Goal: Task Accomplishment & Management: Complete application form

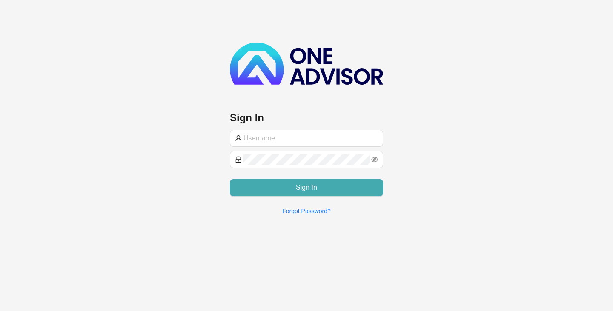
type input "[PERSON_NAME][EMAIL_ADDRESS][DOMAIN_NAME]"
click at [313, 187] on span "Sign In" at bounding box center [306, 188] width 21 height 10
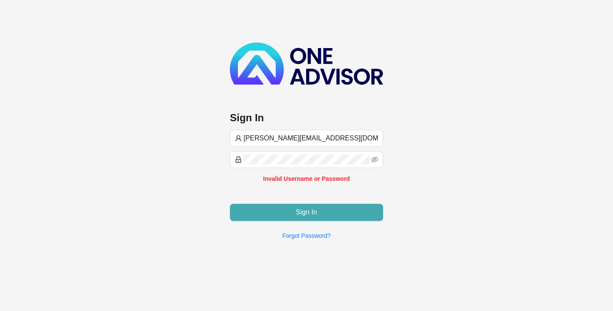
click at [304, 211] on span "Sign In" at bounding box center [306, 212] width 21 height 10
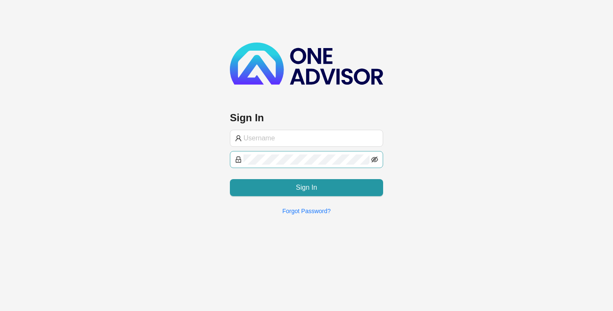
type input "[PERSON_NAME][EMAIL_ADDRESS][DOMAIN_NAME]"
click at [374, 158] on icon "eye-invisible" at bounding box center [374, 160] width 7 height 6
click at [499, 184] on div "Sign In carol@bekkerinvestments.co.za Sign In Forgot Password?" at bounding box center [306, 111] width 613 height 222
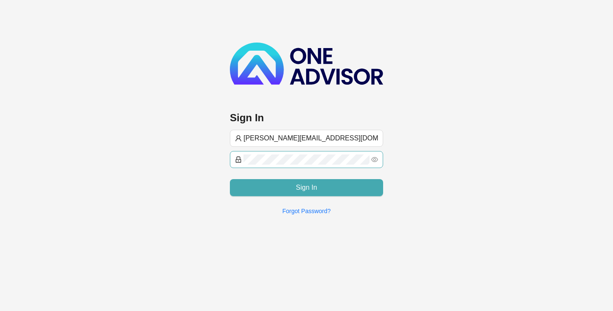
click at [305, 187] on span "Sign In" at bounding box center [306, 188] width 21 height 10
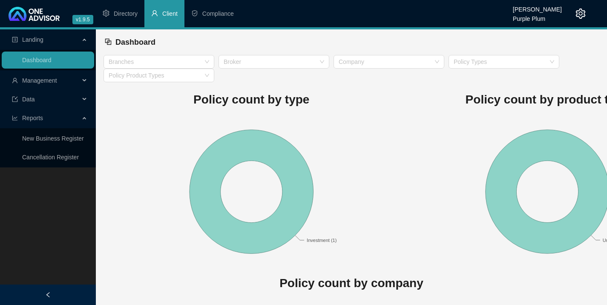
click at [169, 11] on span "Client" at bounding box center [169, 13] width 15 height 7
click at [50, 80] on span "Management" at bounding box center [39, 80] width 35 height 7
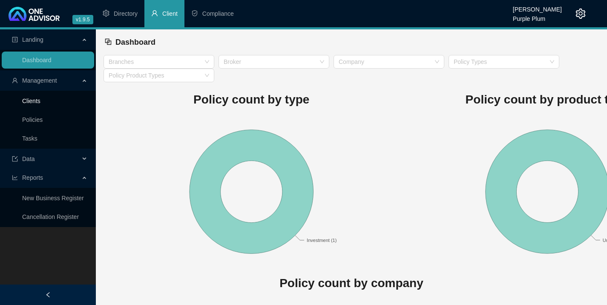
click at [37, 99] on link "Clients" at bounding box center [31, 101] width 18 height 7
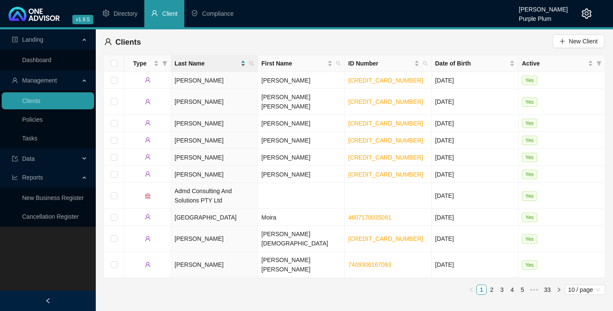
click at [243, 64] on div "Last Name" at bounding box center [210, 63] width 71 height 9
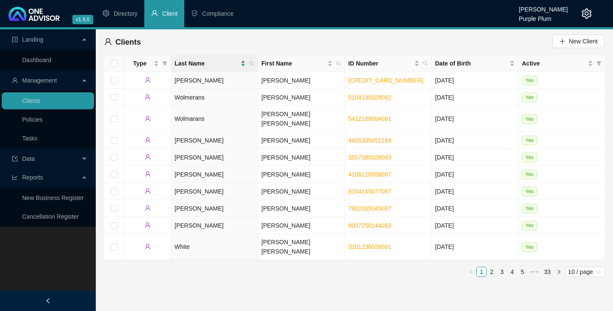
click at [243, 61] on div "Last Name" at bounding box center [210, 63] width 71 height 9
click at [252, 64] on icon "search" at bounding box center [251, 63] width 5 height 5
drag, startPoint x: 178, startPoint y: 82, endPoint x: 163, endPoint y: 68, distance: 19.9
click at [176, 80] on input "text" at bounding box center [213, 82] width 80 height 14
type input "Loomes"
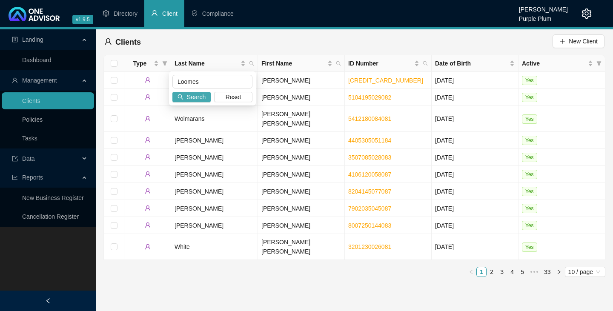
click at [201, 95] on span "Search" at bounding box center [196, 96] width 19 height 9
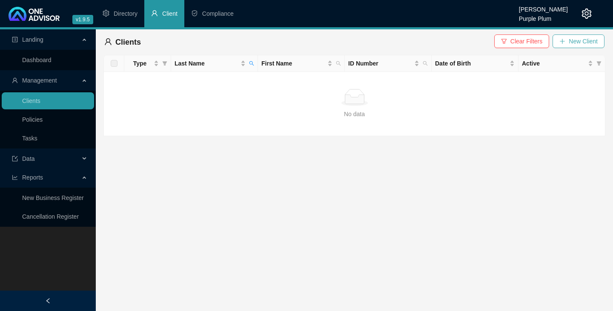
click at [578, 41] on span "New Client" at bounding box center [583, 41] width 29 height 9
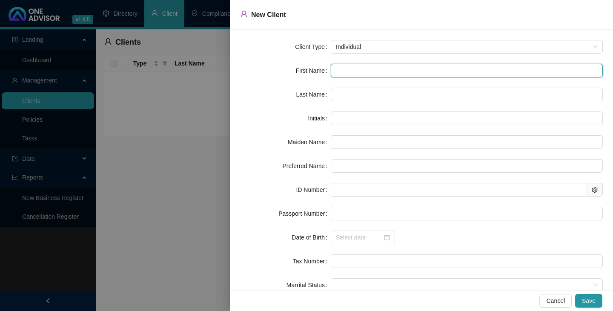
click at [341, 71] on input "text" at bounding box center [467, 71] width 272 height 14
type input "T"
type input "Ty"
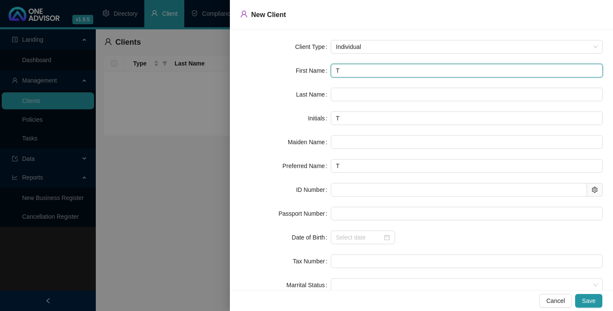
type input "Ty"
type input "Tyl"
type input "Tyle"
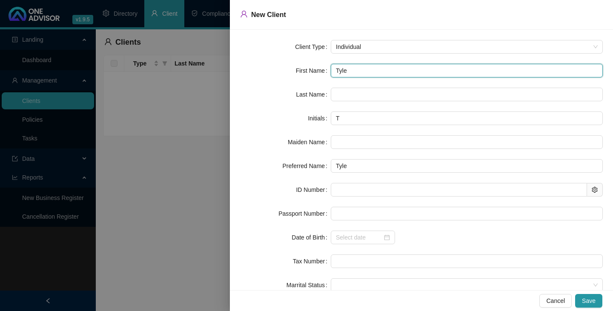
type input "Tyler"
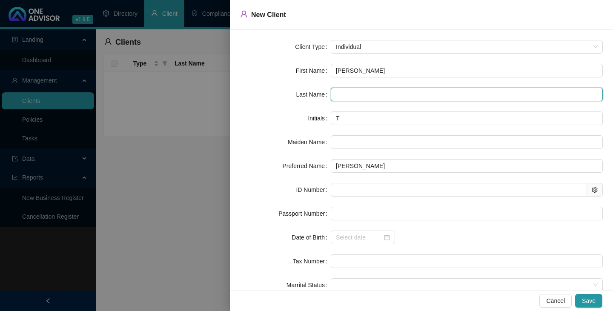
click at [337, 97] on input "text" at bounding box center [467, 95] width 272 height 14
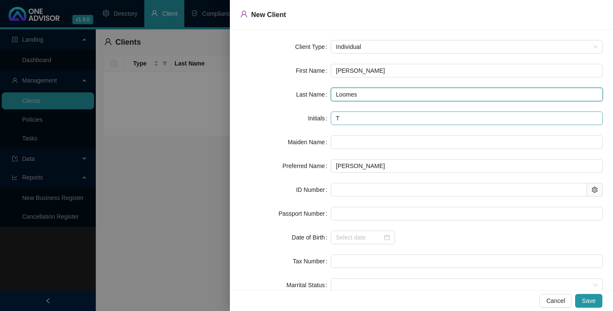
type input "Loomes"
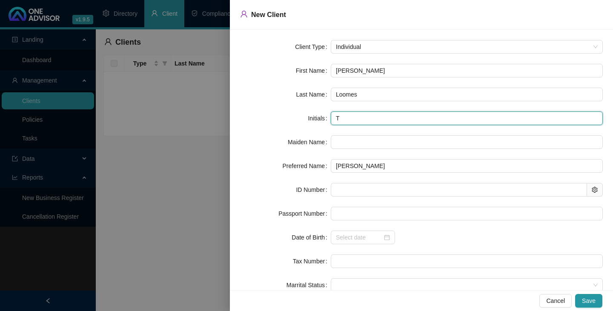
click at [340, 119] on input "T" at bounding box center [467, 119] width 272 height 14
type input "TP"
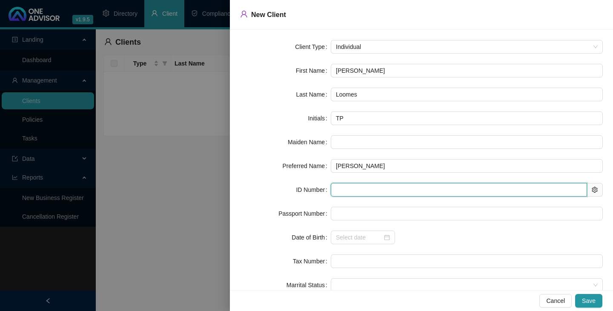
click at [337, 191] on input "text" at bounding box center [459, 190] width 256 height 14
type input "900828"
type input "1990-08-28"
type input "9008285294082"
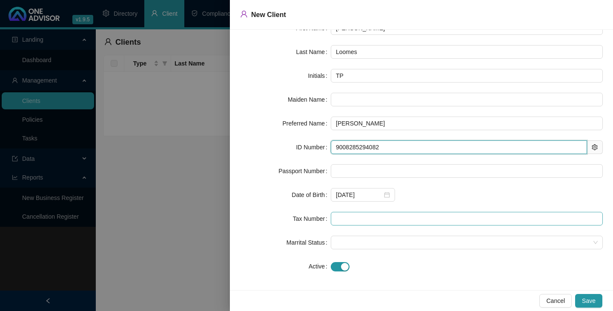
scroll to position [46, 0]
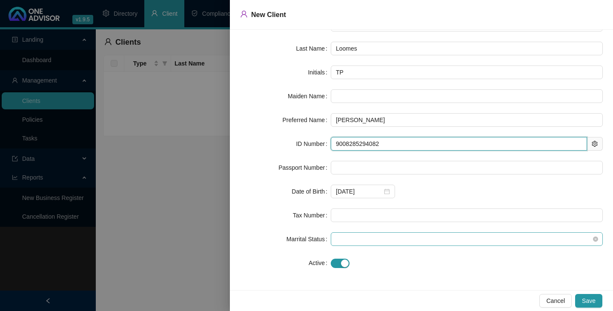
click at [337, 238] on span at bounding box center [467, 239] width 262 height 13
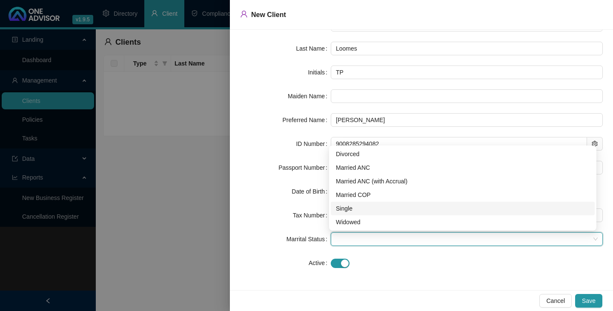
click at [344, 208] on div "Single" at bounding box center [463, 208] width 254 height 9
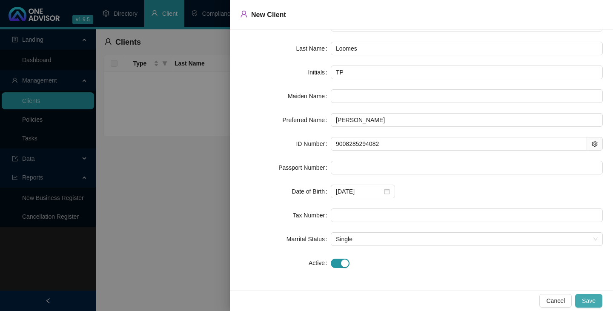
click at [590, 300] on span "Save" at bounding box center [589, 300] width 14 height 9
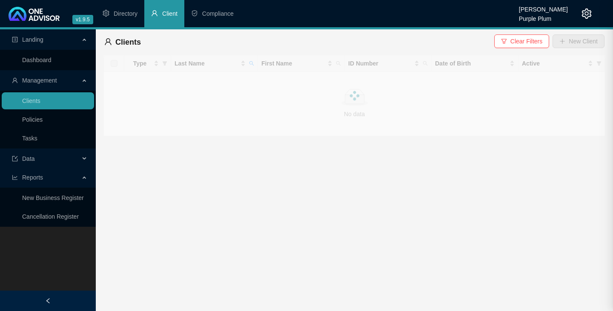
scroll to position [0, 0]
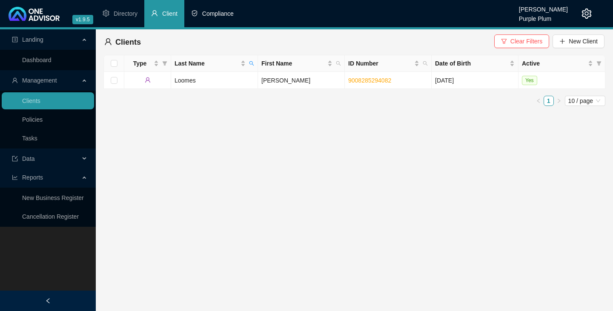
click at [220, 14] on span "Compliance" at bounding box center [218, 13] width 32 height 7
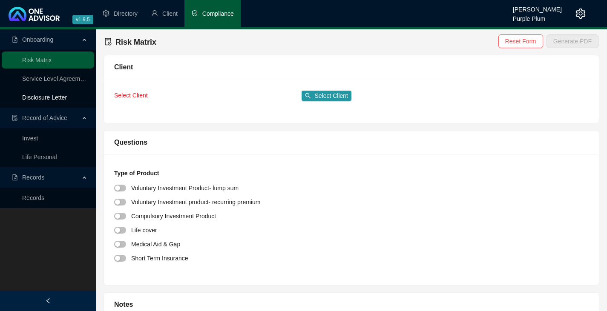
click at [55, 97] on link "Disclosure Letter" at bounding box center [44, 97] width 45 height 7
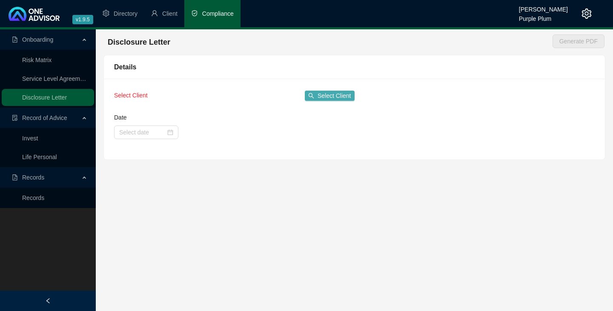
click at [331, 96] on span "Select Client" at bounding box center [335, 95] width 34 height 9
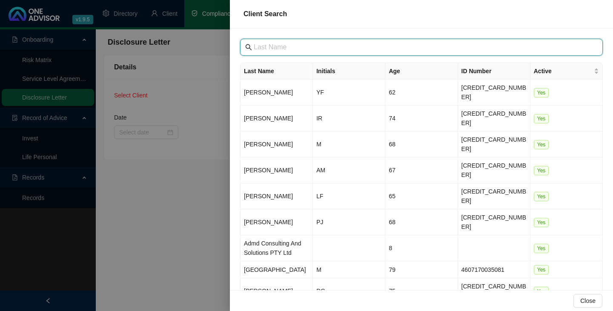
click at [259, 49] on input "text" at bounding box center [422, 47] width 337 height 10
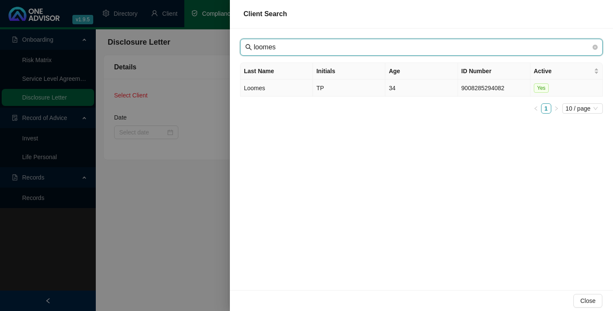
type input "loomes"
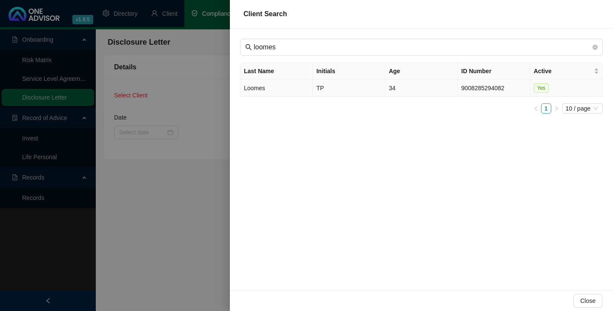
click at [250, 88] on td "Loomes" at bounding box center [277, 88] width 72 height 17
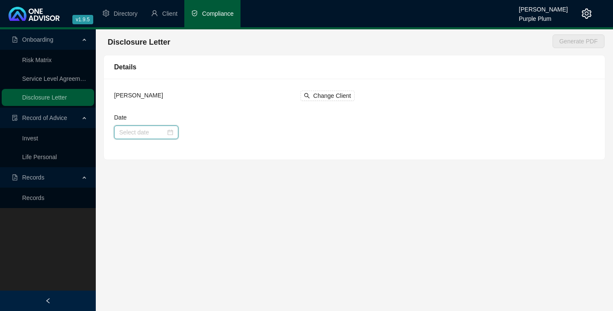
click at [121, 132] on input "Date" at bounding box center [142, 132] width 46 height 9
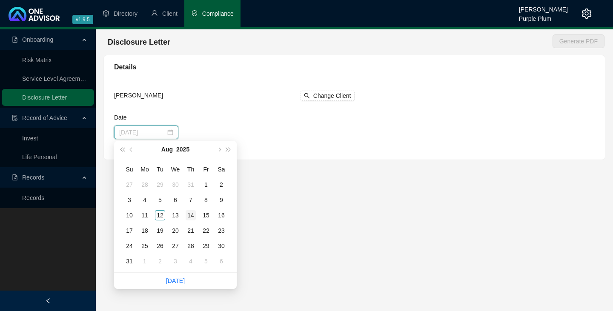
type input "2025-08-14"
click at [193, 215] on div "14" at bounding box center [191, 215] width 10 height 10
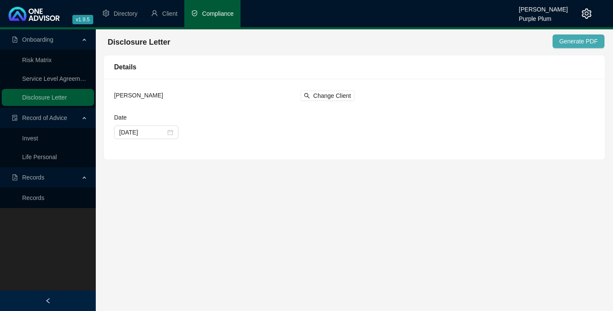
click at [582, 40] on span "Generate PDF" at bounding box center [579, 41] width 38 height 9
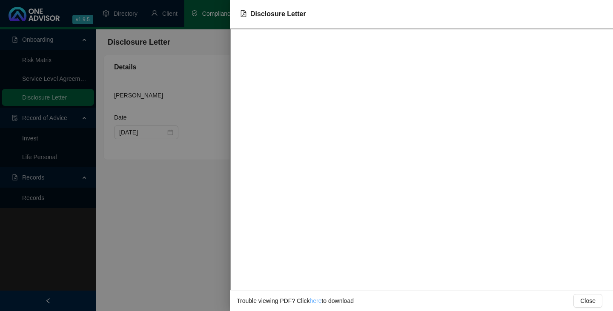
click at [316, 303] on link "here" at bounding box center [316, 301] width 12 height 7
click at [88, 149] on div at bounding box center [306, 155] width 613 height 311
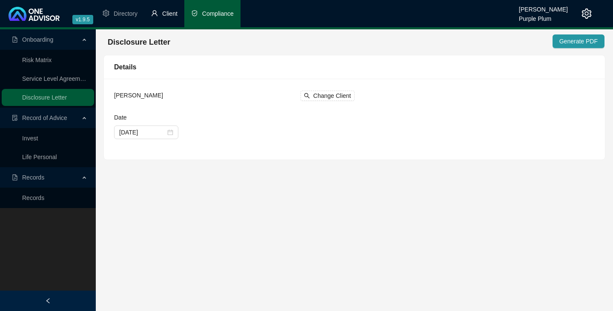
click at [171, 16] on span "Client" at bounding box center [169, 13] width 15 height 7
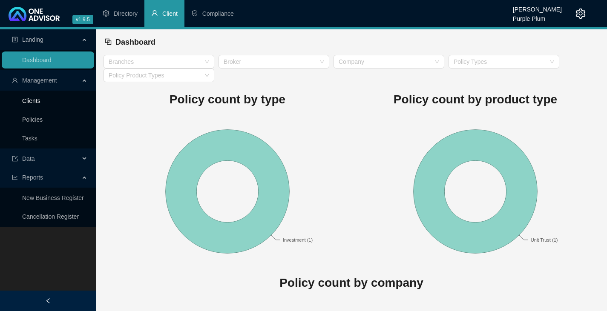
click at [38, 100] on link "Clients" at bounding box center [31, 101] width 18 height 7
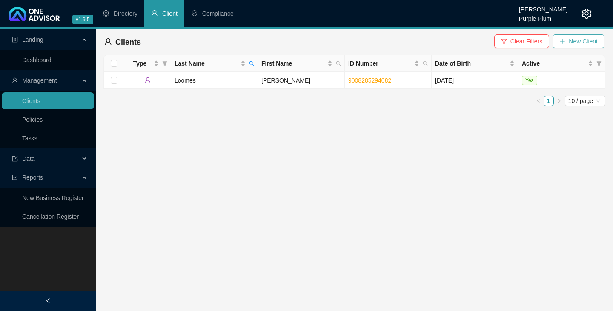
click at [564, 41] on icon "plus" at bounding box center [563, 41] width 6 height 6
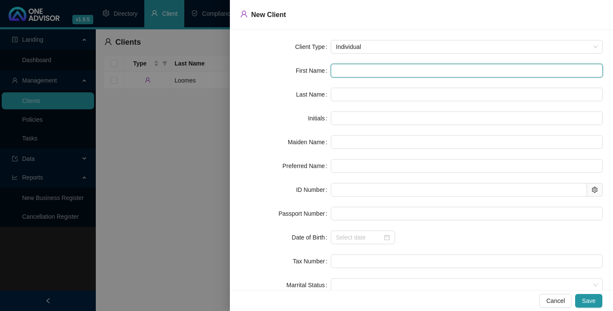
click at [337, 69] on input "text" at bounding box center [467, 71] width 272 height 14
type input "P"
type input "Pa"
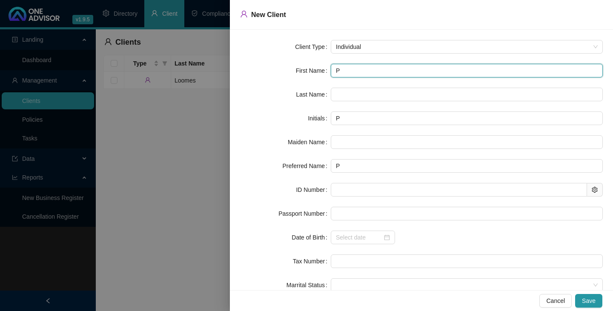
type input "Pa"
type input "Pau"
type input "Paul"
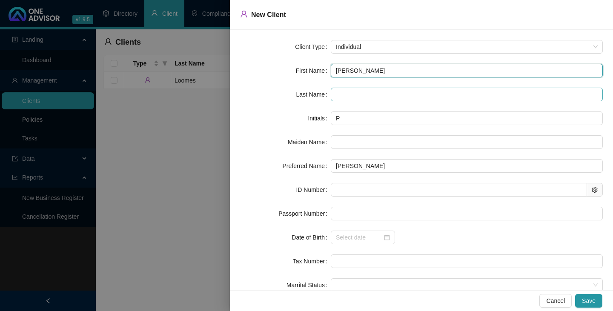
type input "Paul"
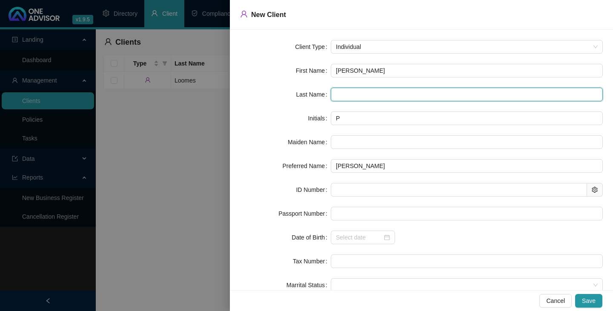
click at [337, 94] on input "text" at bounding box center [467, 95] width 272 height 14
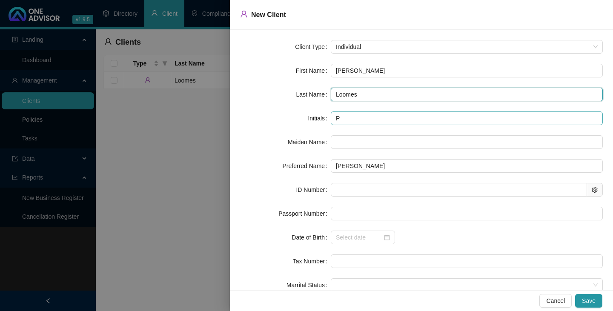
type input "Loomes"
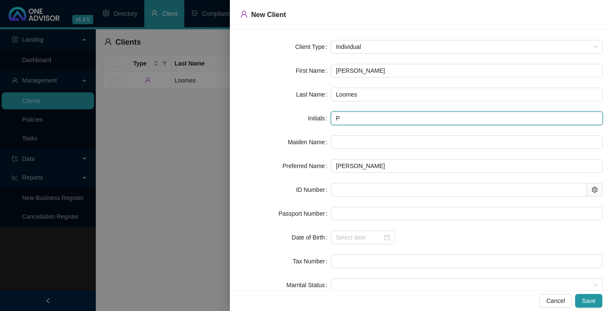
click at [341, 120] on input "P" at bounding box center [467, 119] width 272 height 14
type input "PS"
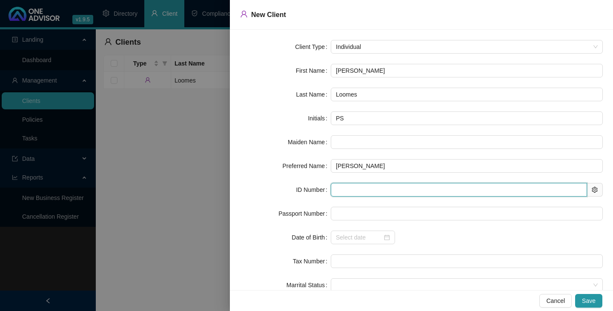
click at [337, 191] on input "text" at bounding box center [459, 190] width 256 height 14
type input "630330"
type input "1963-03-30"
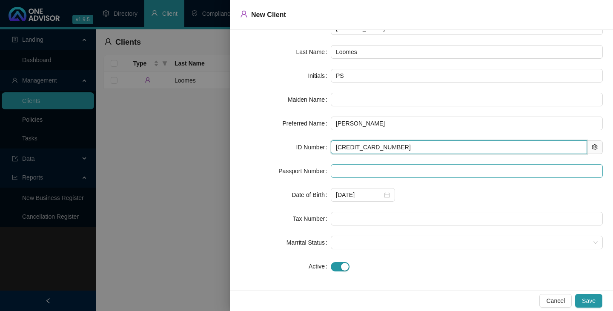
scroll to position [46, 0]
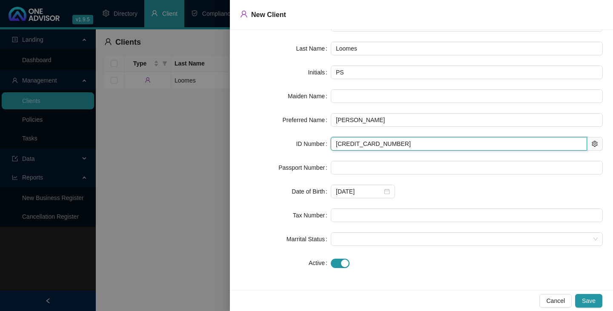
type input "6303305039085"
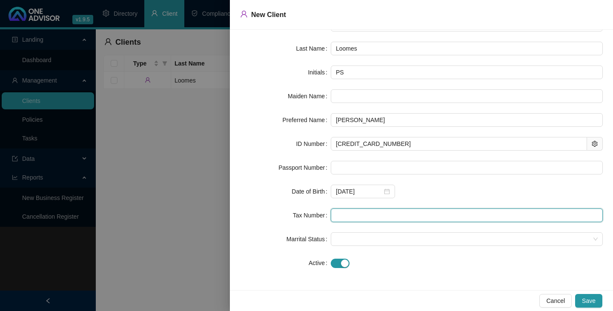
click at [335, 216] on input "text" at bounding box center [467, 216] width 272 height 14
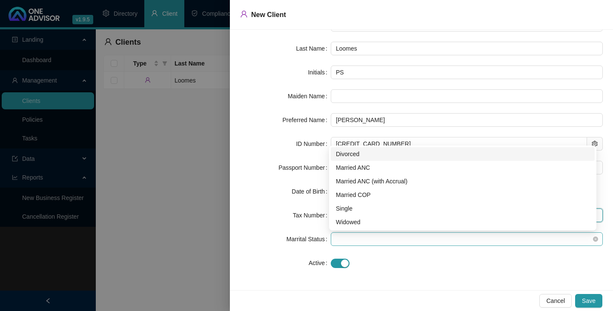
click at [338, 237] on span at bounding box center [467, 239] width 262 height 13
type input "1603096205"
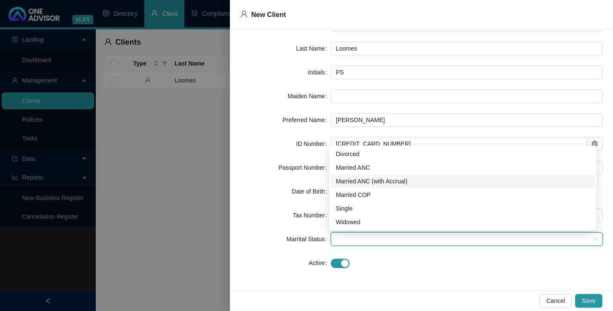
click at [359, 180] on div "Married ANC (with Accrual)" at bounding box center [463, 181] width 254 height 9
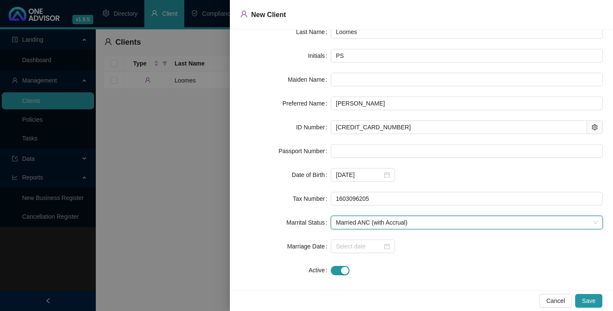
scroll to position [70, 0]
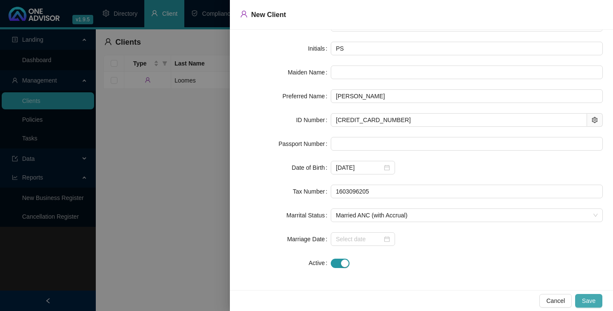
drag, startPoint x: 587, startPoint y: 302, endPoint x: 583, endPoint y: 298, distance: 5.5
click at [589, 299] on span "Save" at bounding box center [589, 300] width 14 height 9
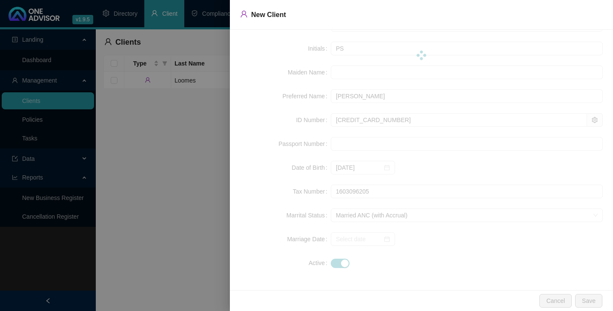
scroll to position [0, 0]
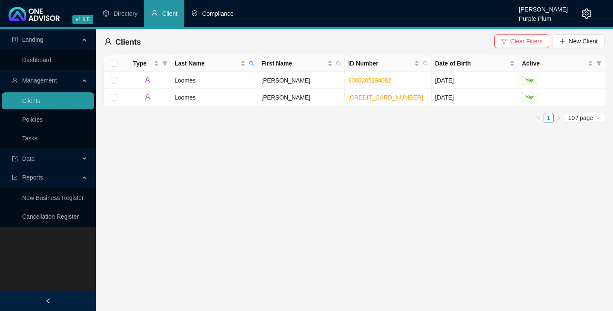
click at [218, 14] on span "Compliance" at bounding box center [218, 13] width 32 height 7
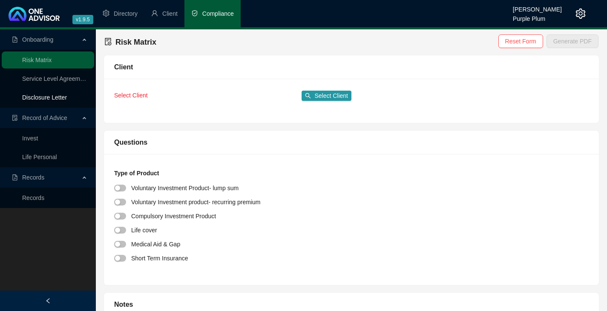
click at [44, 97] on link "Disclosure Letter" at bounding box center [44, 97] width 45 height 7
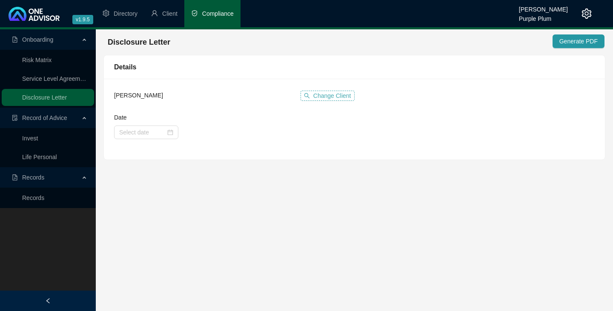
click at [338, 97] on span "Change Client" at bounding box center [333, 95] width 38 height 9
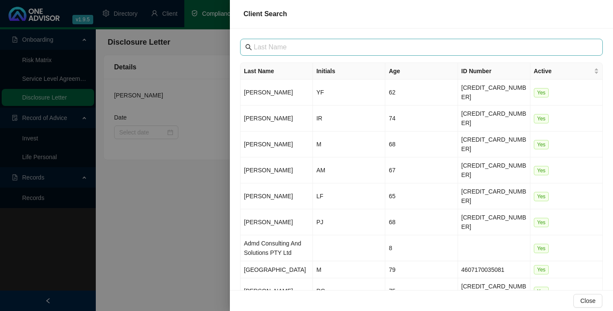
click at [253, 47] on span at bounding box center [421, 47] width 363 height 17
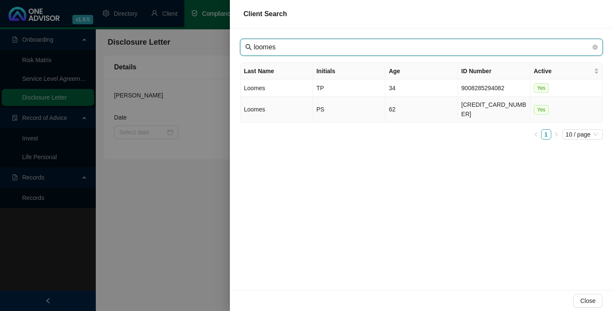
type input "loomes"
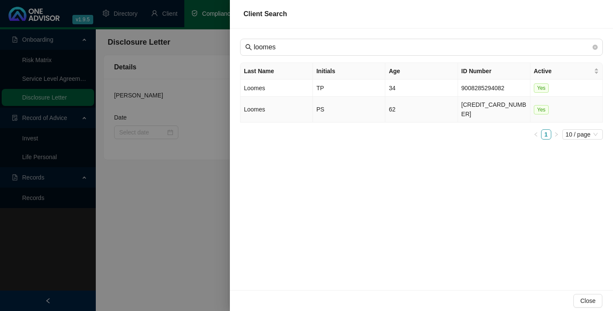
click at [259, 104] on td "Loomes" at bounding box center [277, 110] width 72 height 26
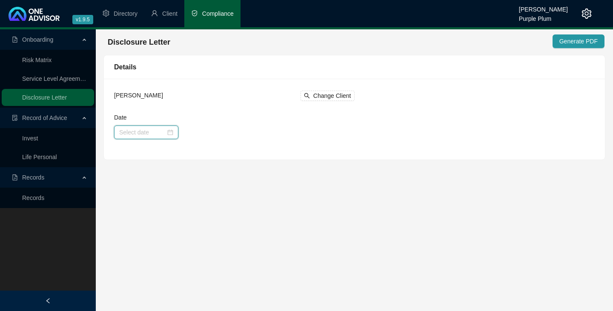
click at [120, 131] on input "Date" at bounding box center [142, 132] width 46 height 9
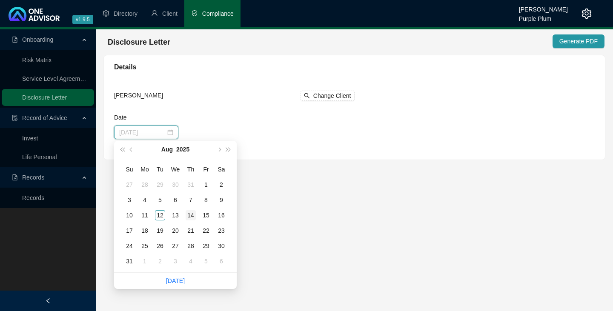
type input "2025-08-14"
click at [191, 216] on div "14" at bounding box center [191, 215] width 10 height 10
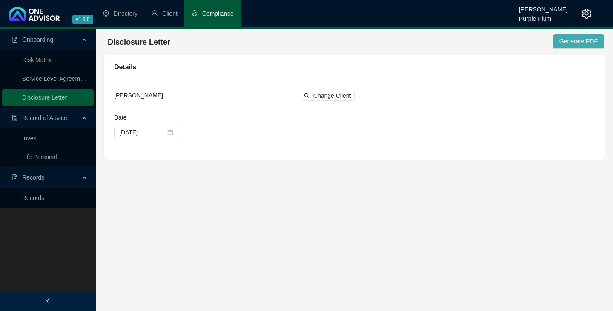
click at [583, 40] on span "Generate PDF" at bounding box center [579, 41] width 38 height 9
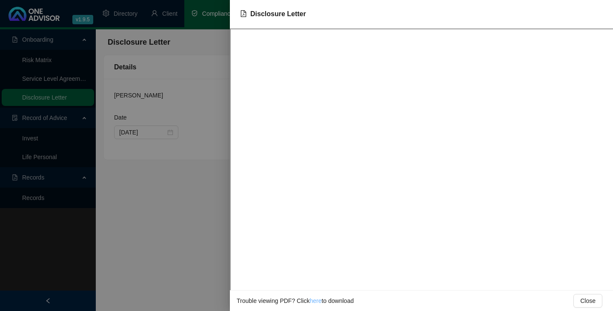
click at [314, 302] on link "here" at bounding box center [316, 301] width 12 height 7
click at [82, 67] on div at bounding box center [306, 155] width 613 height 311
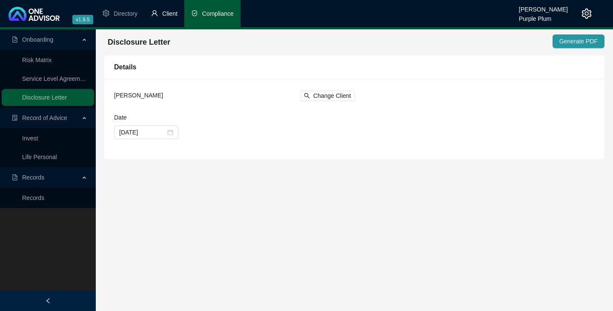
click at [174, 13] on span "Client" at bounding box center [169, 13] width 15 height 7
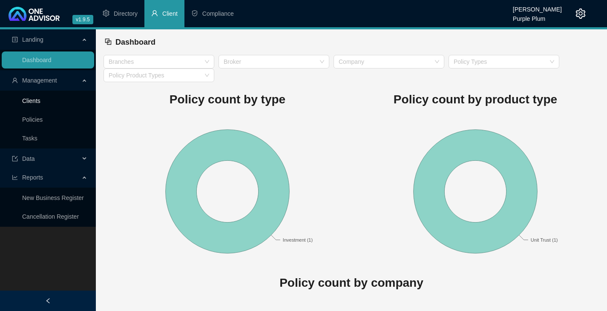
click at [35, 100] on link "Clients" at bounding box center [31, 101] width 18 height 7
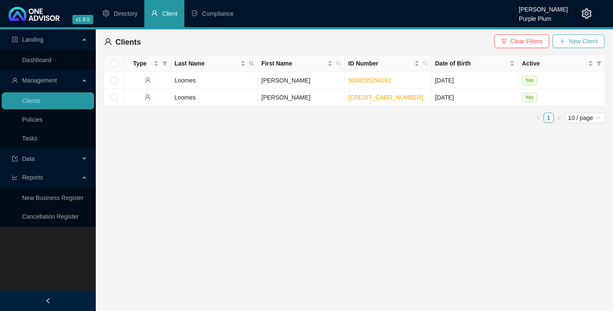
click at [562, 40] on icon "plus" at bounding box center [563, 41] width 6 height 6
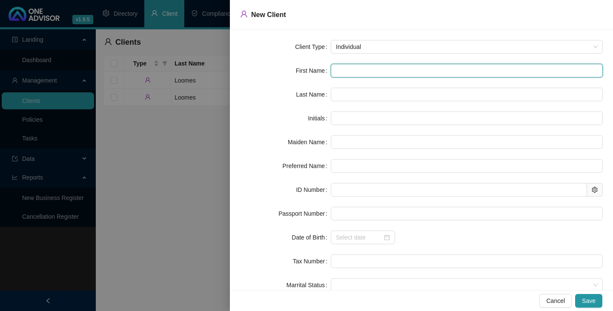
click at [334, 72] on input "text" at bounding box center [467, 71] width 272 height 14
type input "C"
type input "Ch"
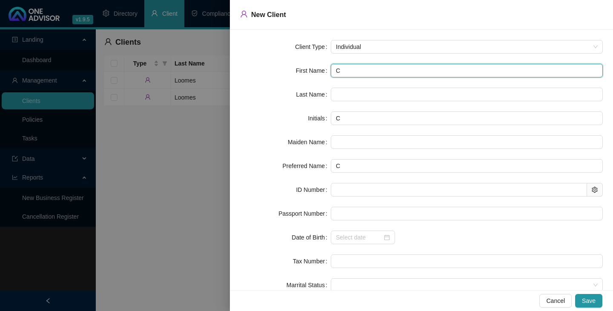
type input "Ch"
type input "Che"
type input "Cher"
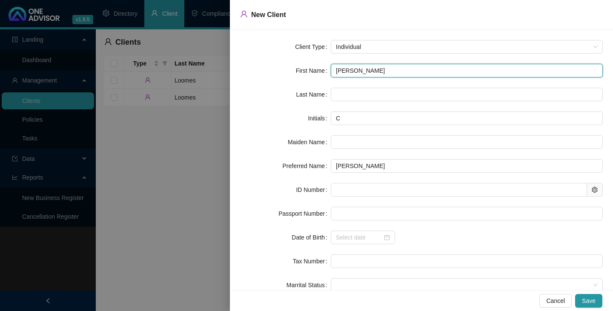
type input "Cheri"
type input "Cherie"
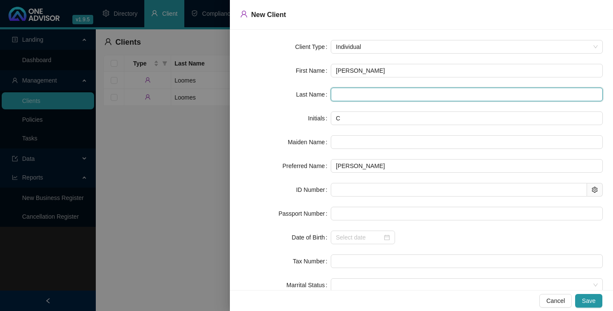
click at [336, 97] on input "text" at bounding box center [467, 95] width 272 height 14
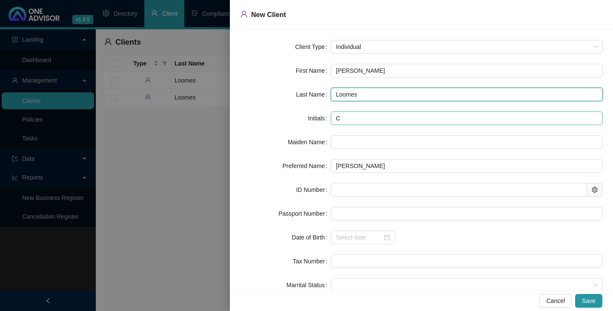
type input "Loomes"
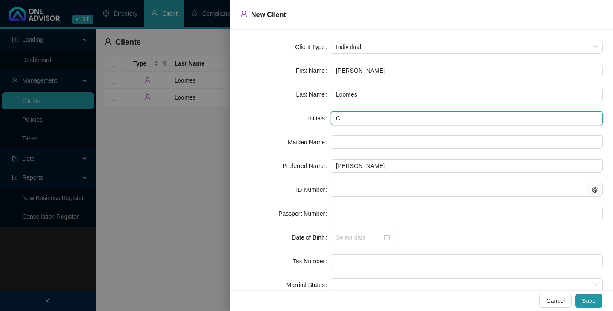
click at [341, 120] on input "C" at bounding box center [467, 119] width 272 height 14
type input "CJ"
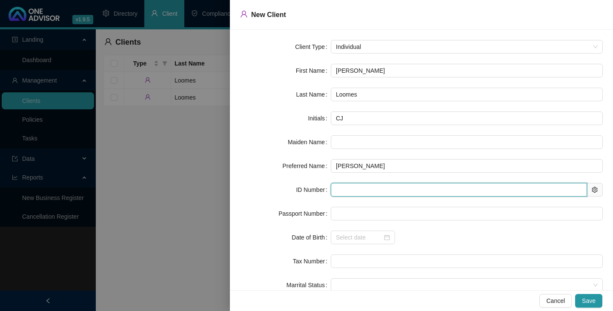
click at [335, 190] on input "text" at bounding box center [459, 190] width 256 height 14
type input "651209"
type input "1965-12-09"
type input "6512090002088"
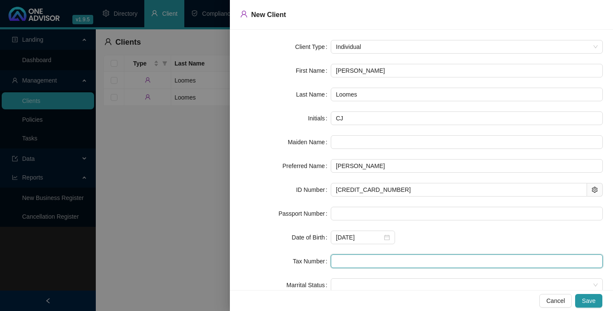
click at [339, 262] on input "text" at bounding box center [467, 262] width 272 height 14
click at [343, 284] on span at bounding box center [467, 285] width 262 height 13
type input "0211034202"
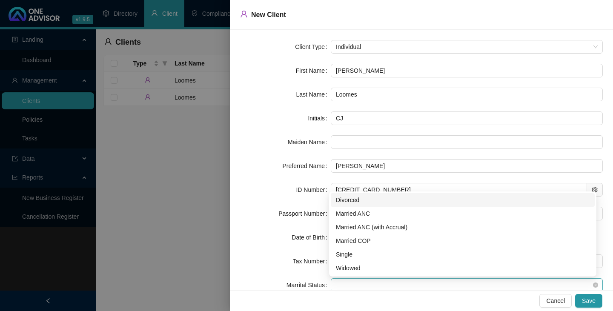
scroll to position [1, 0]
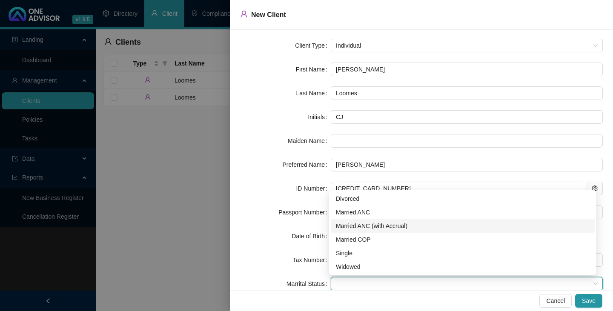
click at [376, 226] on div "Married ANC (with Accrual)" at bounding box center [463, 226] width 254 height 9
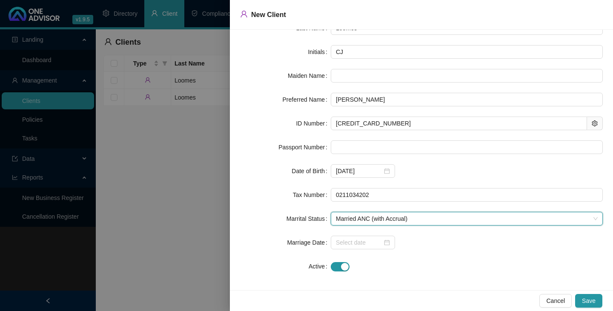
scroll to position [70, 0]
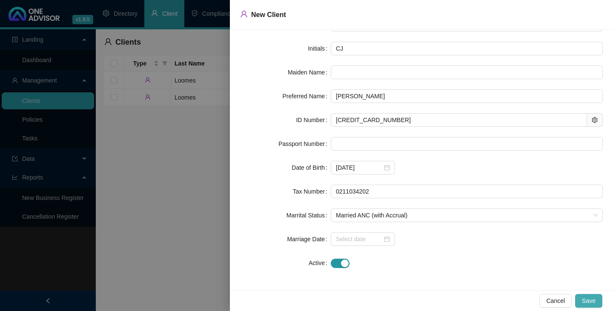
click at [590, 299] on span "Save" at bounding box center [589, 300] width 14 height 9
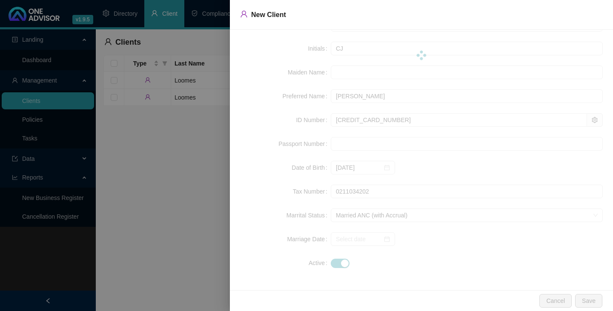
scroll to position [0, 0]
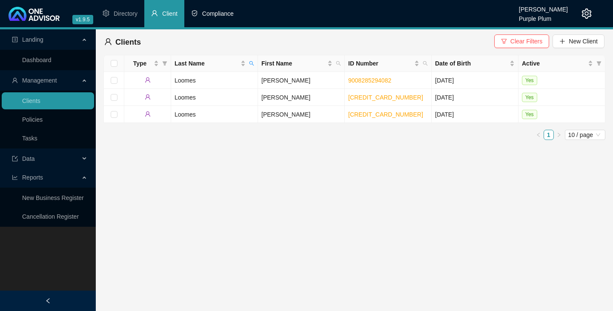
click at [224, 13] on span "Compliance" at bounding box center [218, 13] width 32 height 7
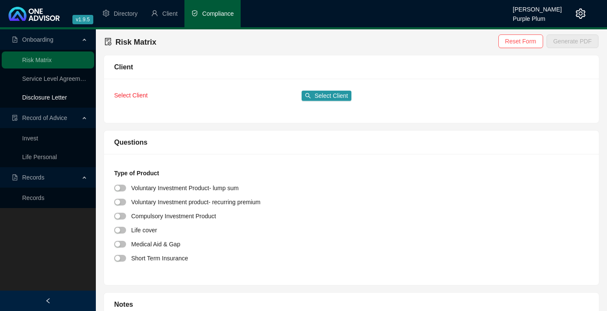
click at [40, 98] on link "Disclosure Letter" at bounding box center [44, 97] width 45 height 7
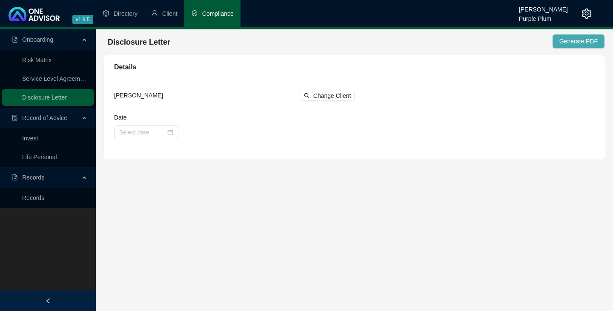
click at [595, 38] on span "Generate PDF" at bounding box center [579, 41] width 38 height 9
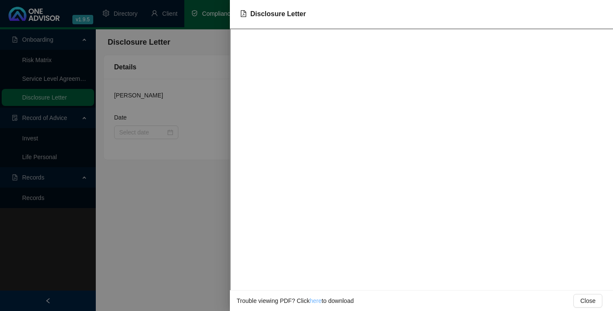
click at [315, 302] on link "here" at bounding box center [316, 301] width 12 height 7
click at [81, 143] on div at bounding box center [306, 155] width 613 height 311
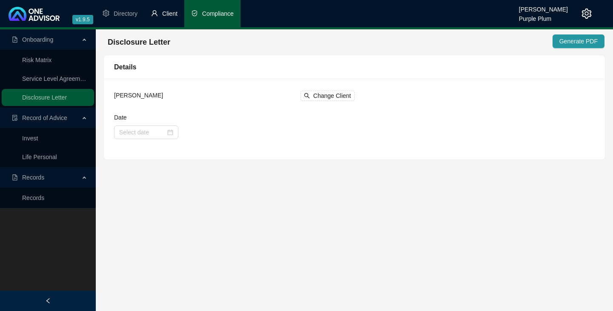
click at [175, 13] on span "Client" at bounding box center [169, 13] width 15 height 7
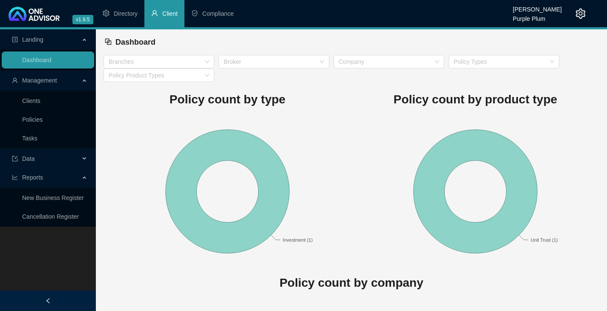
click at [40, 79] on span "Management" at bounding box center [39, 80] width 35 height 7
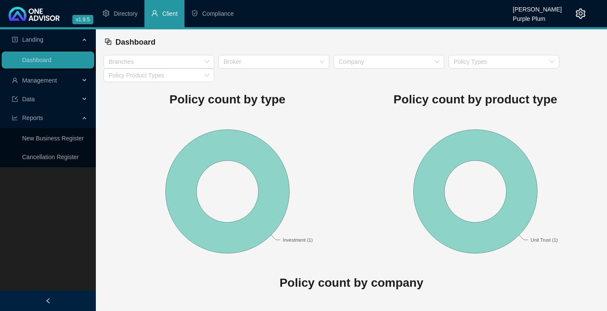
click at [86, 81] on icon at bounding box center [85, 81] width 4 height 0
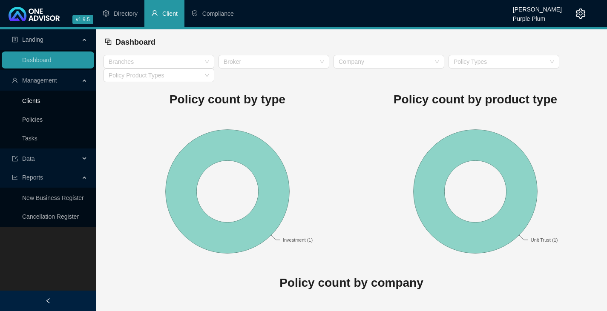
click at [37, 101] on link "Clients" at bounding box center [31, 101] width 18 height 7
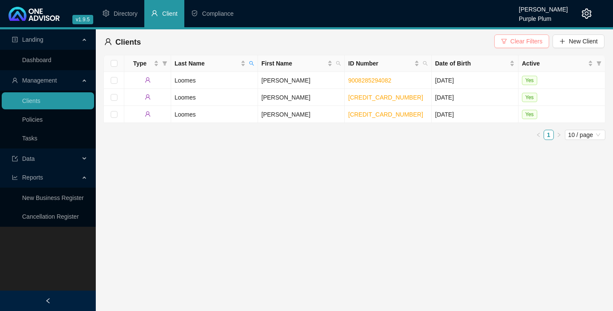
click at [533, 40] on span "Clear Filters" at bounding box center [527, 41] width 32 height 9
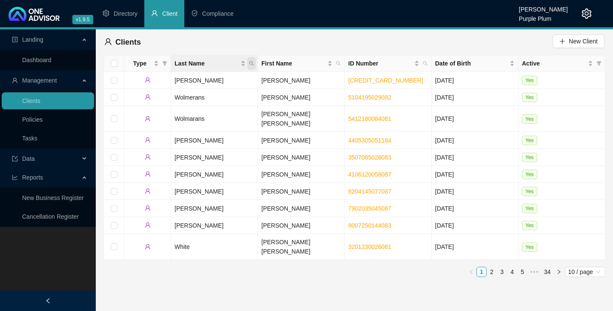
click at [251, 63] on icon "search" at bounding box center [251, 63] width 5 height 5
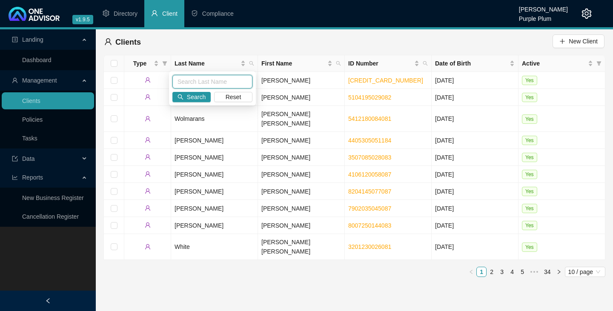
click at [178, 82] on input "text" at bounding box center [213, 82] width 80 height 14
type input "bentham"
click at [194, 96] on span "Search" at bounding box center [196, 96] width 19 height 9
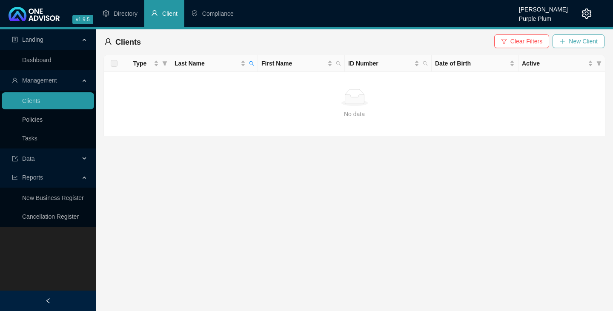
click at [577, 42] on span "New Client" at bounding box center [583, 41] width 29 height 9
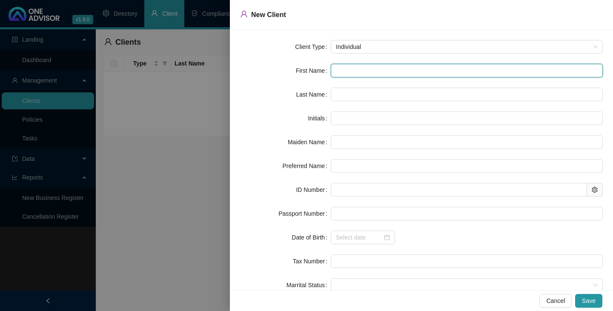
click at [336, 71] on input "text" at bounding box center [467, 71] width 272 height 14
type input "G"
type input "Ge"
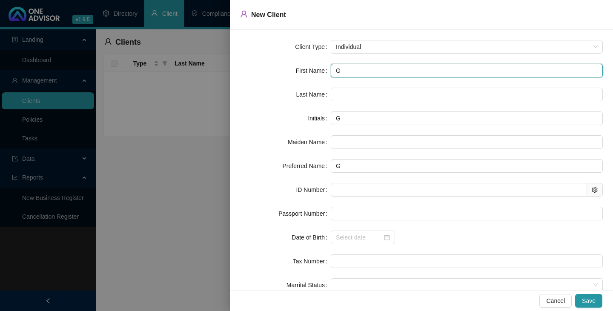
type input "Ge"
type input "Geo"
type input "Geof"
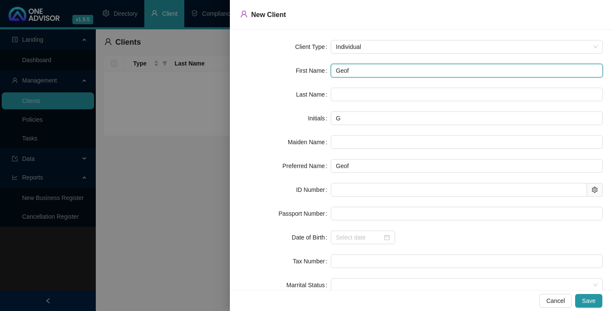
type input "Geoff"
type input "Geoffr"
type input "Geoffre"
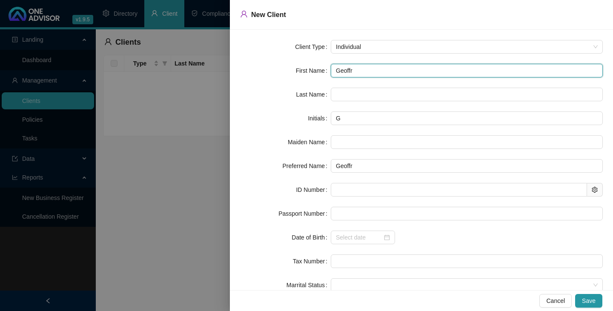
type input "Geoffre"
type input "Geoffrey"
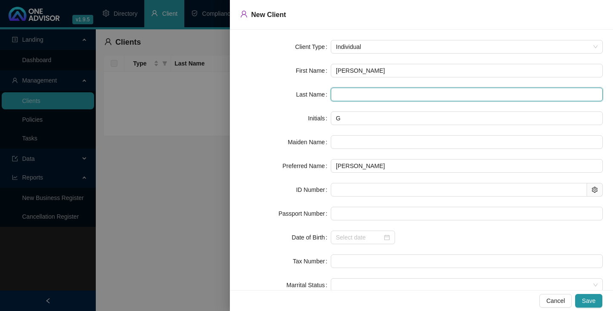
click at [334, 95] on input "text" at bounding box center [467, 95] width 272 height 14
type input "Bentham"
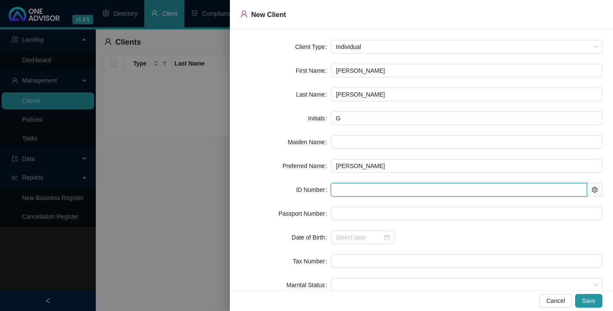
click at [337, 190] on input "text" at bounding box center [459, 190] width 256 height 14
type input "870911"
type input "1987-09-11"
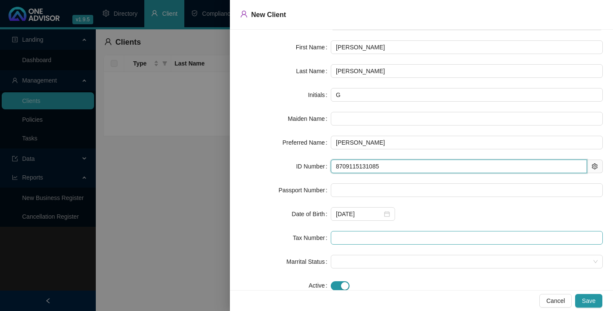
scroll to position [46, 0]
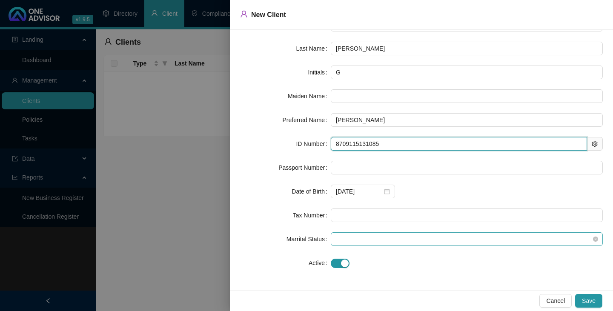
click at [337, 238] on span at bounding box center [467, 239] width 262 height 13
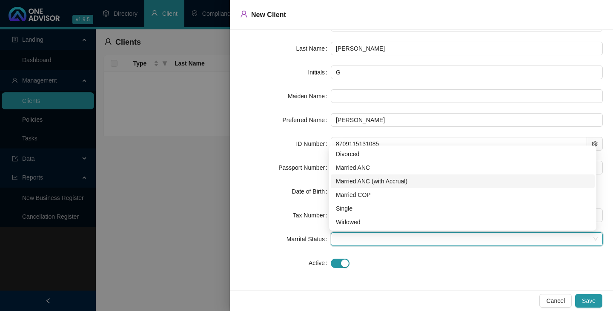
click at [352, 181] on div "Married ANC (with Accrual)" at bounding box center [463, 181] width 254 height 9
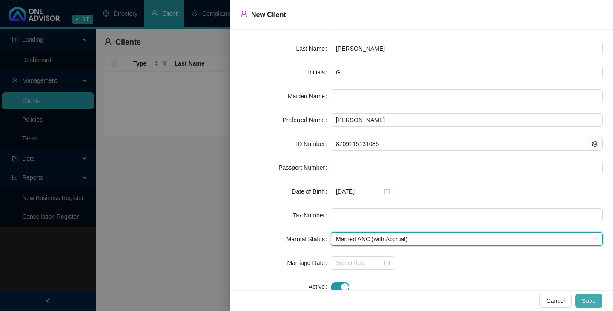
click at [588, 302] on span "Save" at bounding box center [589, 300] width 14 height 9
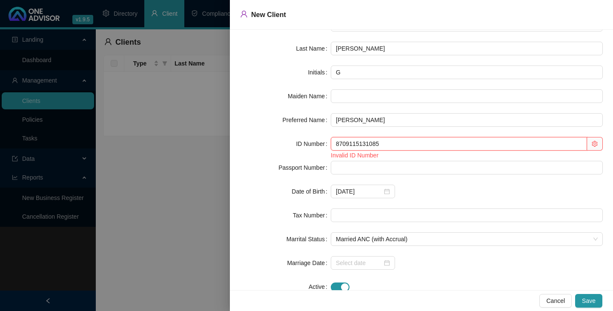
click at [375, 144] on input "8709115131085" at bounding box center [459, 144] width 256 height 14
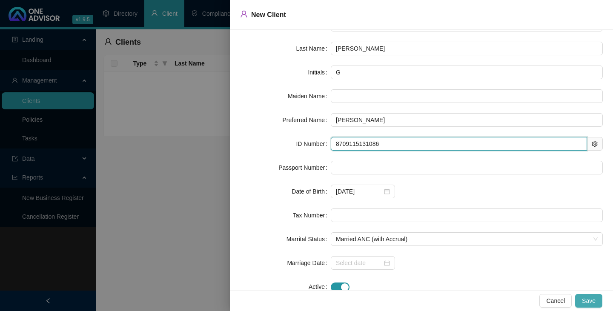
type input "8709115131086"
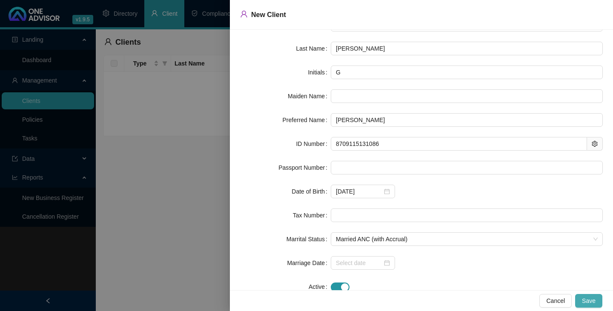
click at [593, 299] on span "Save" at bounding box center [589, 300] width 14 height 9
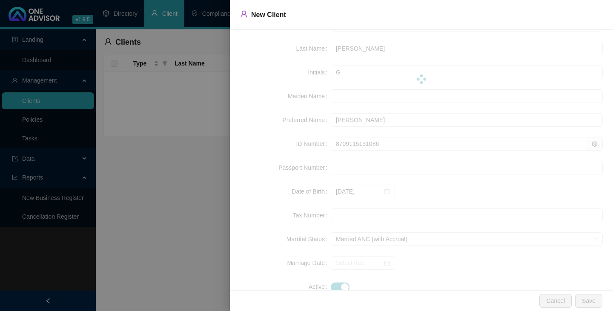
scroll to position [0, 0]
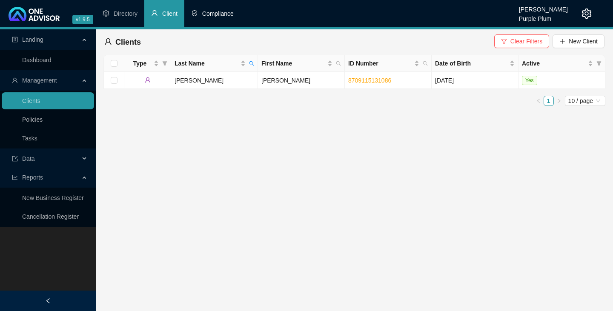
click at [211, 15] on span "Compliance" at bounding box center [218, 13] width 32 height 7
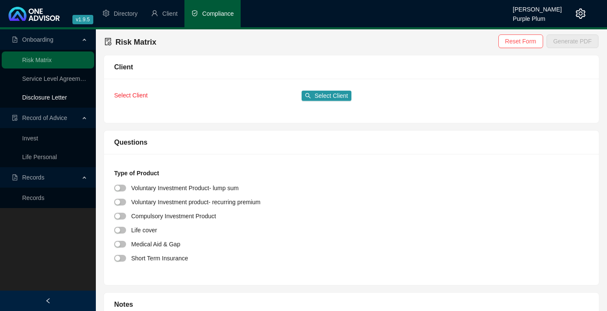
click at [45, 98] on link "Disclosure Letter" at bounding box center [44, 97] width 45 height 7
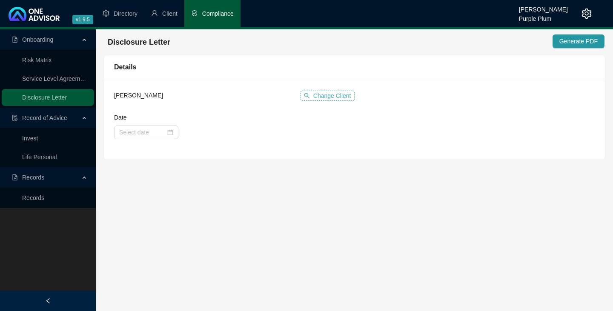
click at [335, 95] on span "Change Client" at bounding box center [333, 95] width 38 height 9
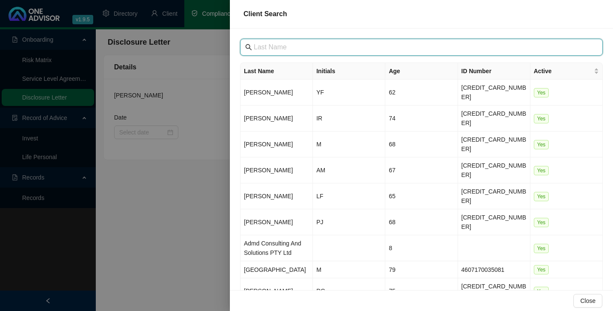
click at [256, 49] on input "text" at bounding box center [422, 47] width 337 height 10
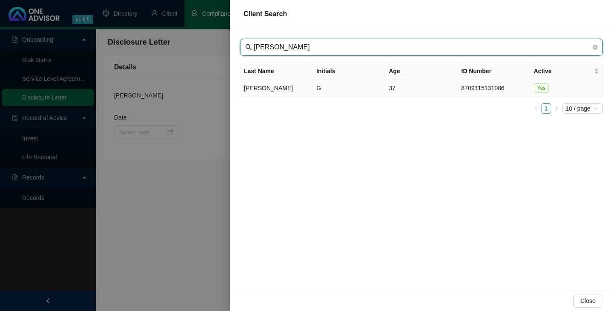
type input "bentham"
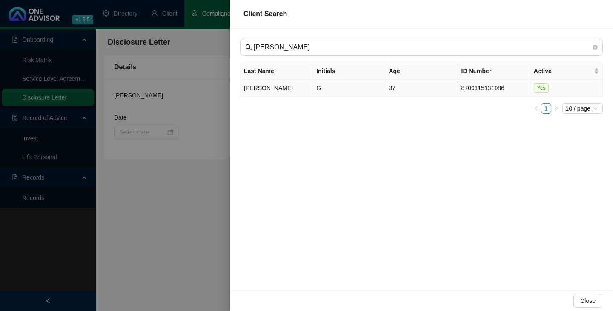
click at [257, 86] on td "Bentham" at bounding box center [277, 88] width 72 height 17
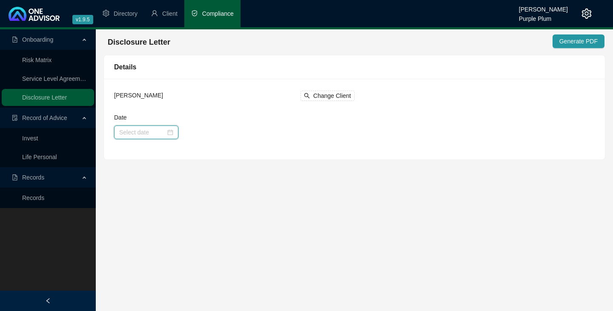
click at [137, 131] on input "Date" at bounding box center [142, 132] width 46 height 9
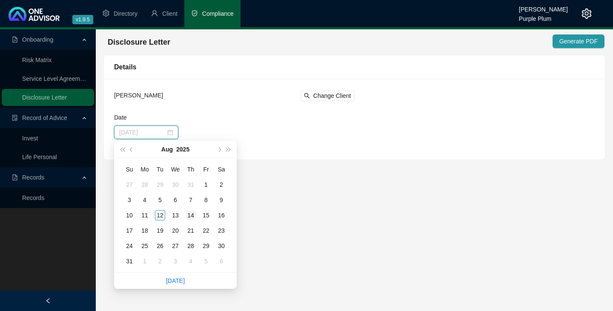
type input "2025-08-14"
click at [193, 214] on div "14" at bounding box center [191, 215] width 10 height 10
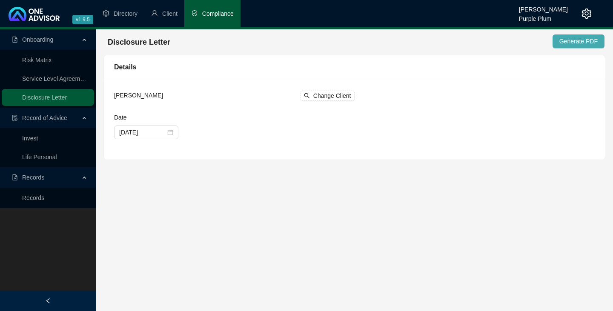
click at [576, 40] on span "Generate PDF" at bounding box center [579, 41] width 38 height 9
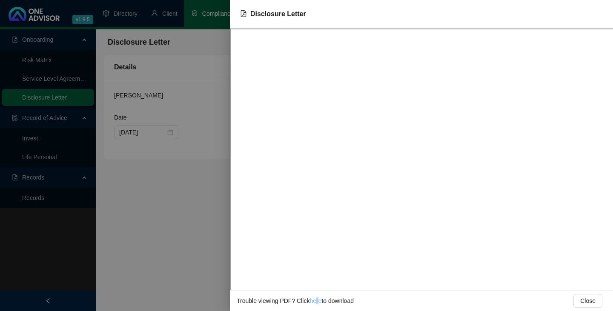
click at [318, 302] on link "here" at bounding box center [316, 301] width 12 height 7
click at [83, 135] on div at bounding box center [306, 155] width 613 height 311
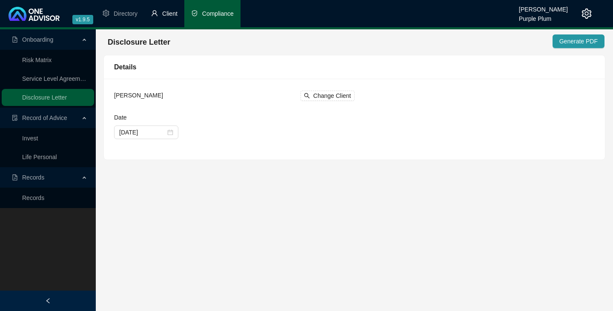
click at [170, 11] on span "Client" at bounding box center [169, 13] width 15 height 7
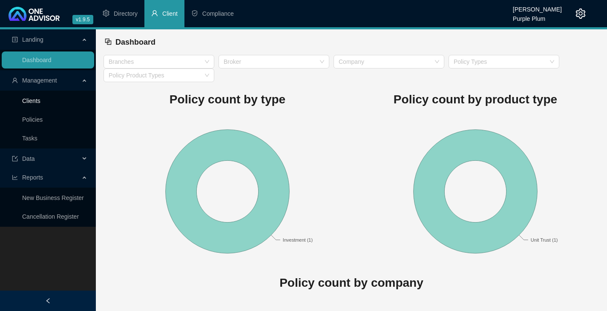
click at [36, 100] on link "Clients" at bounding box center [31, 101] width 18 height 7
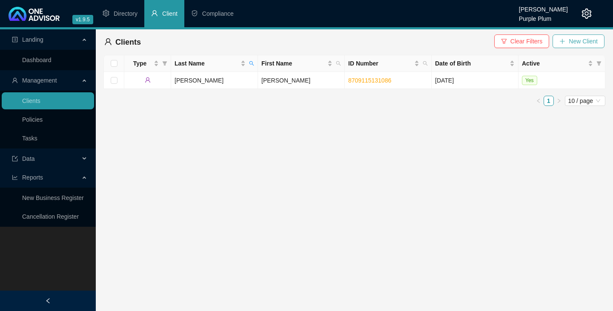
click at [574, 40] on span "New Client" at bounding box center [583, 41] width 29 height 9
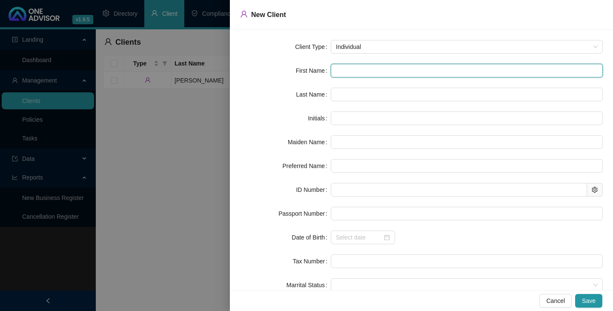
click at [342, 69] on input "text" at bounding box center [467, 71] width 272 height 14
type input "C"
type input "Co"
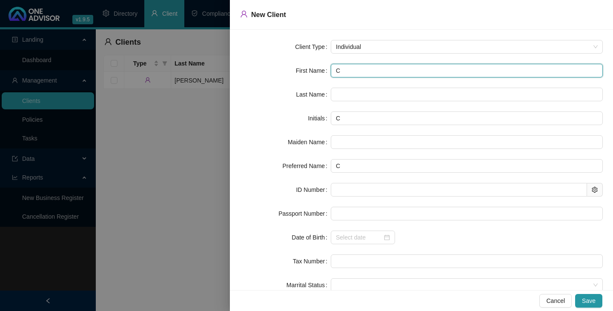
type input "Co"
type input "Cor"
type input "Cort"
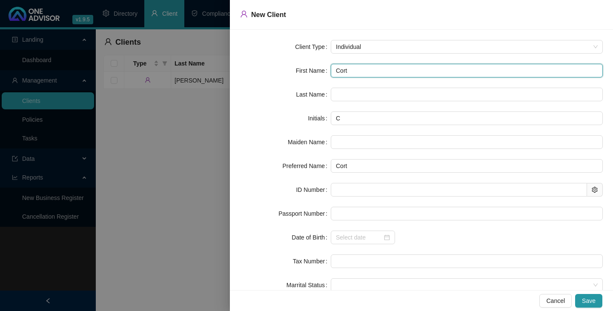
type input "Cortn"
type input "Cortne"
type input "Cortnee"
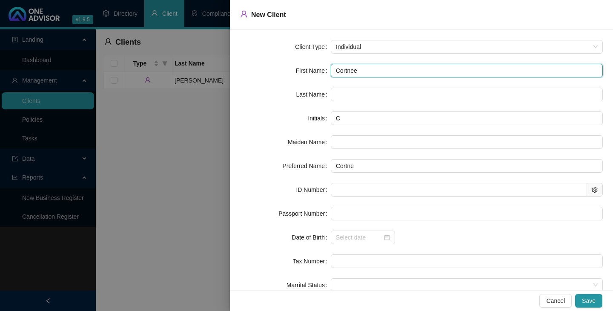
type input "Cortnee"
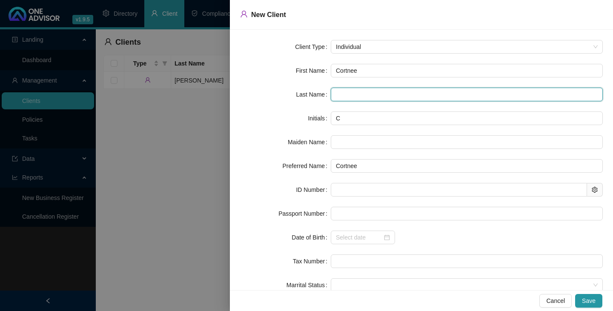
click at [341, 95] on input "text" at bounding box center [467, 95] width 272 height 14
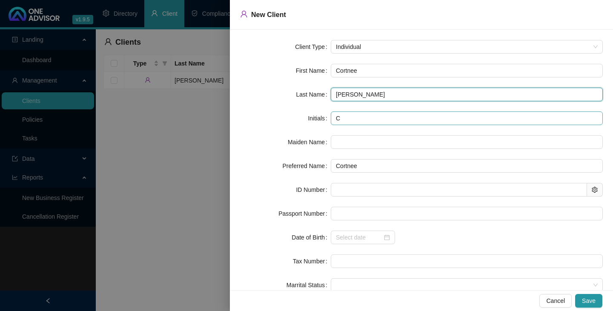
type input "Bentham"
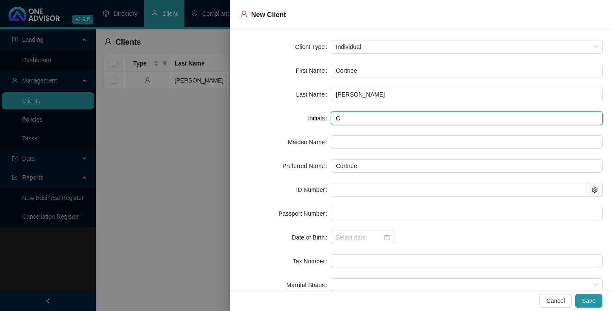
click at [340, 119] on input "C" at bounding box center [467, 119] width 272 height 14
type input "CS"
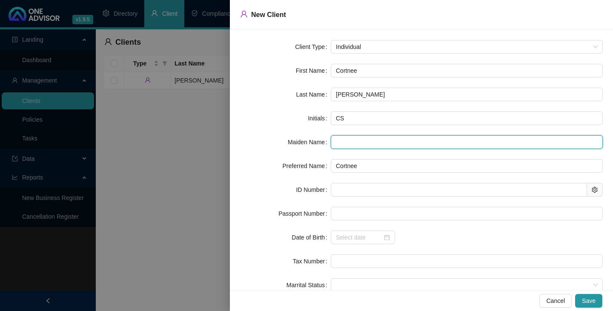
click at [339, 141] on input "text" at bounding box center [467, 142] width 272 height 14
type input "Loomes"
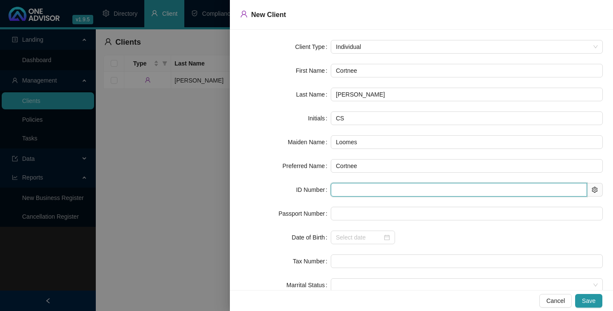
click at [334, 190] on input "text" at bounding box center [459, 190] width 256 height 14
type input "880619"
type input "1988-06-19"
type input "8806190071086"
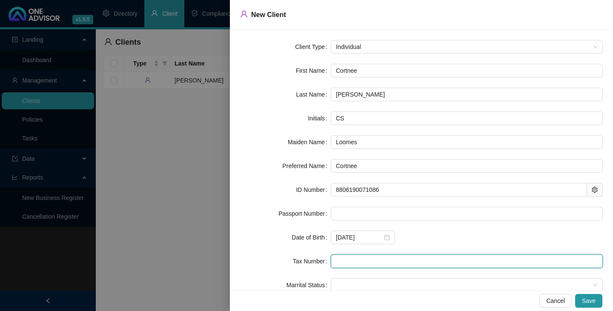
click at [342, 262] on input "text" at bounding box center [467, 262] width 272 height 14
click at [347, 286] on span at bounding box center [467, 285] width 262 height 13
type input "1279712168"
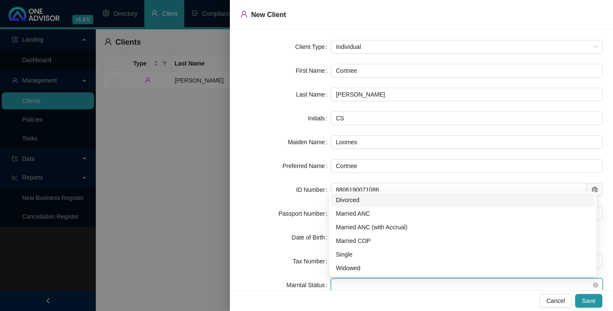
scroll to position [1, 0]
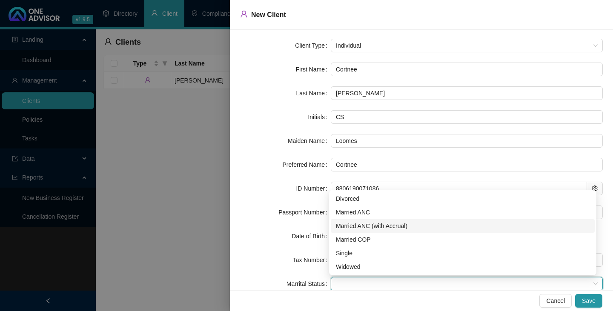
click at [368, 226] on div "Married ANC (with Accrual)" at bounding box center [463, 226] width 254 height 9
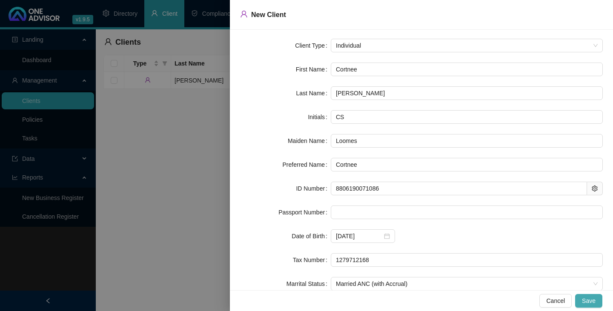
click at [593, 301] on span "Save" at bounding box center [589, 300] width 14 height 9
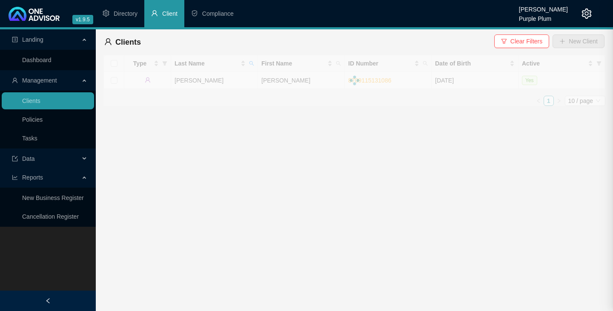
scroll to position [0, 0]
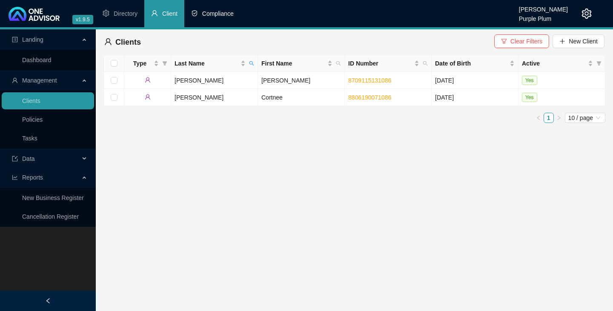
click at [220, 12] on span "Compliance" at bounding box center [218, 13] width 32 height 7
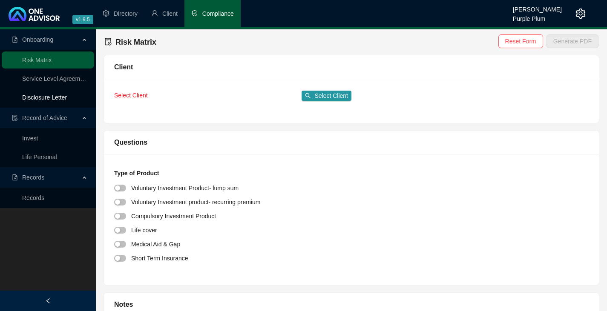
click at [36, 97] on link "Disclosure Letter" at bounding box center [44, 97] width 45 height 7
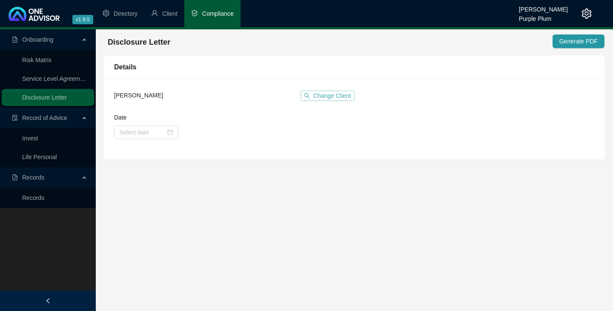
click at [321, 95] on span "Change Client" at bounding box center [333, 95] width 38 height 9
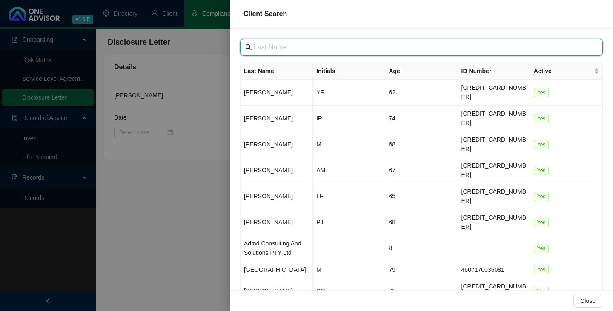
click at [255, 46] on input "text" at bounding box center [422, 47] width 337 height 10
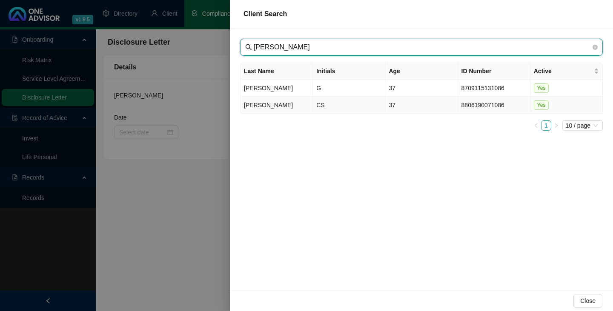
type input "bentham"
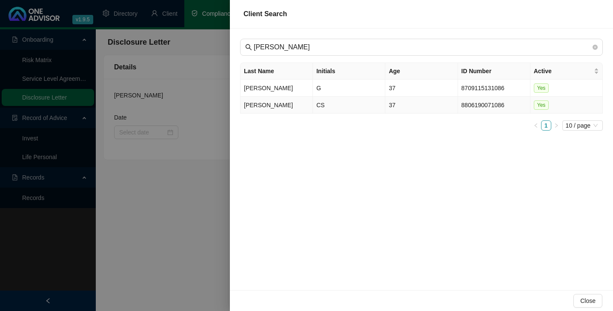
click at [261, 105] on td "Bentham" at bounding box center [277, 105] width 72 height 17
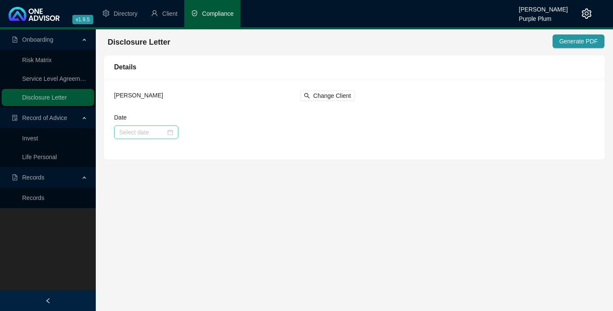
click at [169, 132] on div at bounding box center [146, 132] width 54 height 9
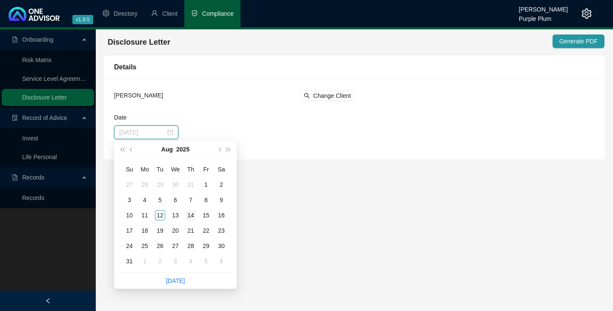
type input "2025-08-14"
click at [193, 216] on div "14" at bounding box center [191, 215] width 10 height 10
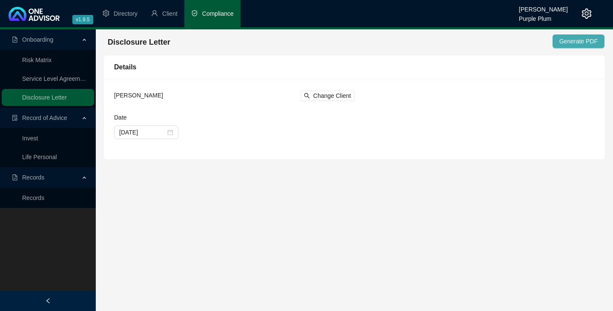
click at [586, 42] on span "Generate PDF" at bounding box center [579, 41] width 38 height 9
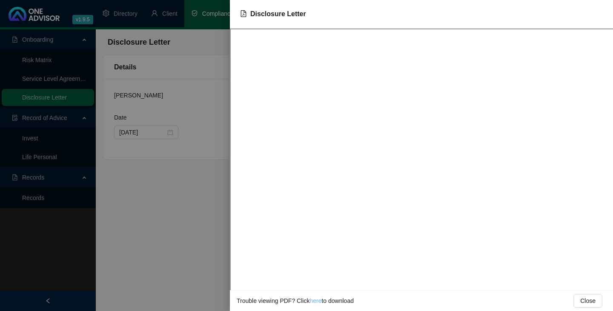
click at [315, 302] on link "here" at bounding box center [316, 301] width 12 height 7
click at [161, 21] on div at bounding box center [306, 155] width 613 height 311
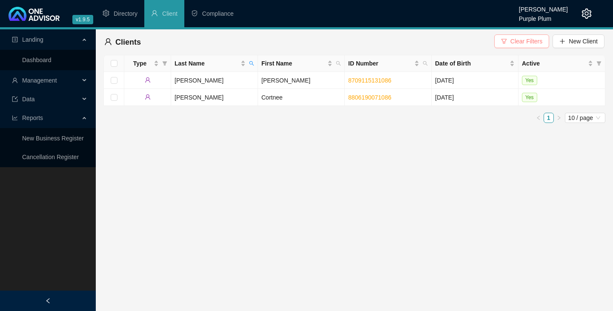
click at [507, 40] on icon "filter" at bounding box center [504, 41] width 6 height 6
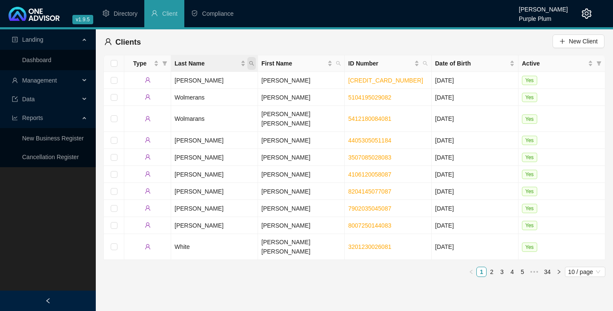
click at [251, 63] on icon "search" at bounding box center [251, 63] width 5 height 5
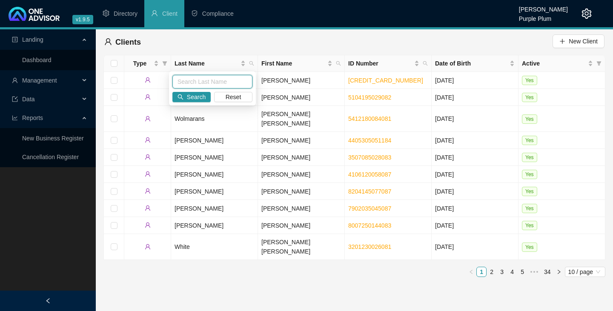
click at [184, 82] on input "text" at bounding box center [213, 82] width 80 height 14
type input "loomes"
click at [198, 96] on span "Search" at bounding box center [196, 96] width 19 height 9
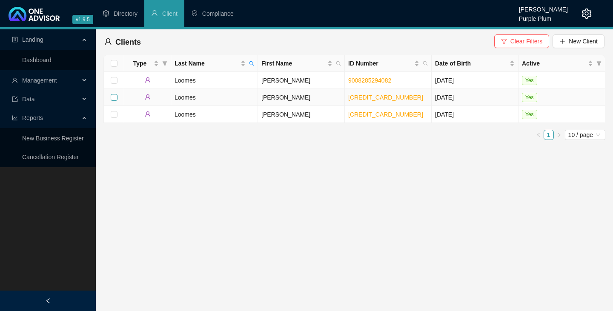
click at [112, 97] on input "checkbox" at bounding box center [114, 97] width 7 height 7
checkbox input "true"
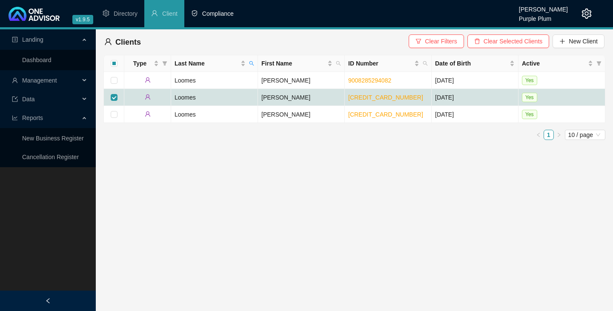
click at [224, 13] on span "Compliance" at bounding box center [218, 13] width 32 height 7
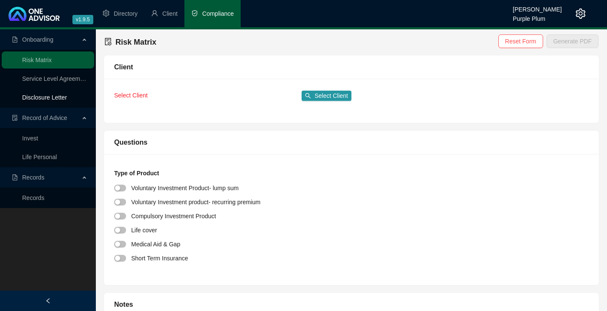
click at [44, 96] on link "Disclosure Letter" at bounding box center [44, 97] width 45 height 7
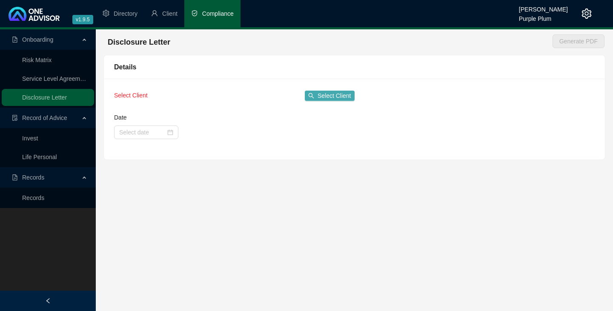
click at [322, 95] on span "Select Client" at bounding box center [335, 95] width 34 height 9
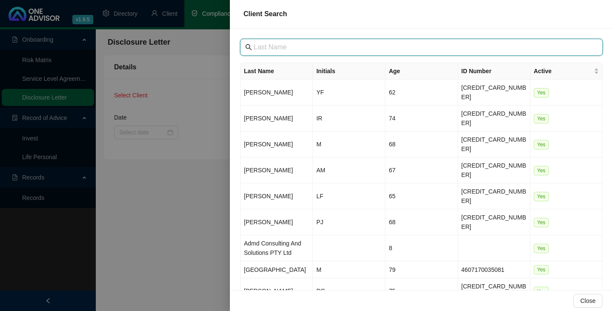
click at [254, 47] on input "text" at bounding box center [422, 47] width 337 height 10
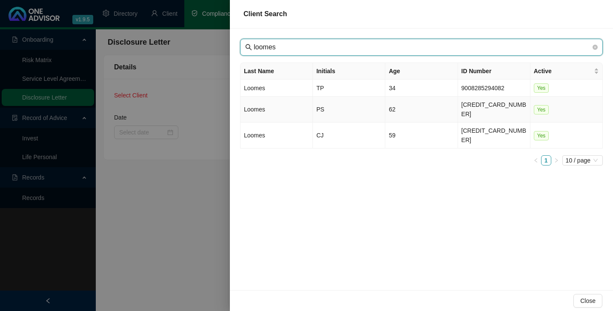
type input "loomes"
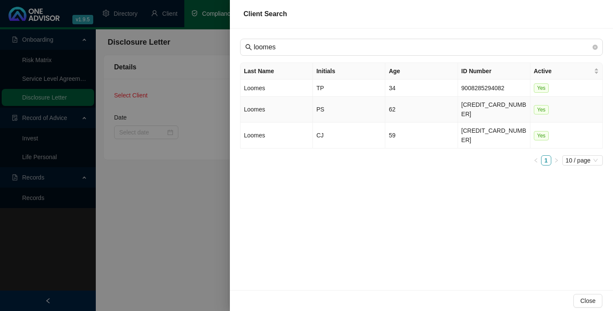
click at [257, 106] on td "Loomes" at bounding box center [277, 110] width 72 height 26
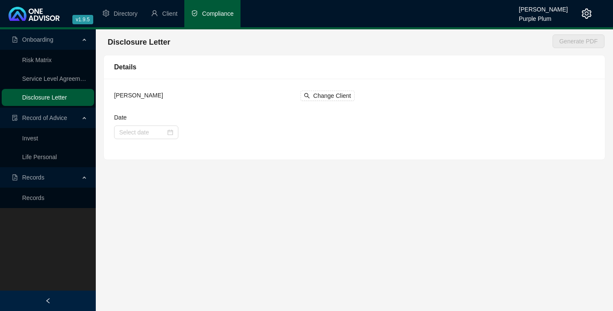
click at [39, 98] on link "Disclosure Letter" at bounding box center [44, 97] width 45 height 7
click at [41, 97] on link "Disclosure Letter" at bounding box center [44, 97] width 45 height 7
click at [158, 132] on input "Date" at bounding box center [142, 132] width 46 height 9
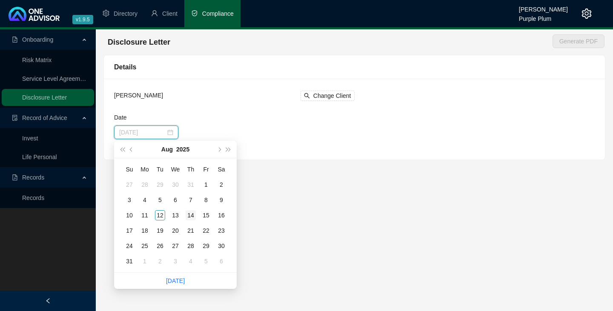
type input "2025-08-14"
click at [193, 215] on div "14" at bounding box center [191, 215] width 10 height 10
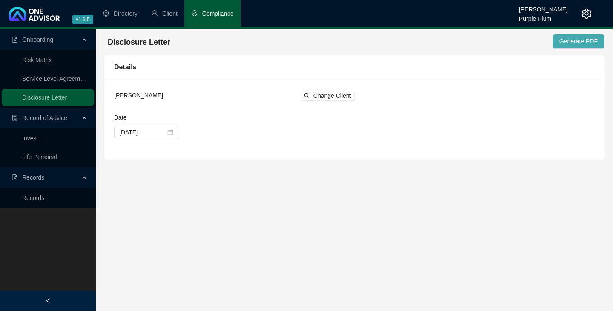
click at [569, 40] on span "Generate PDF" at bounding box center [579, 41] width 38 height 9
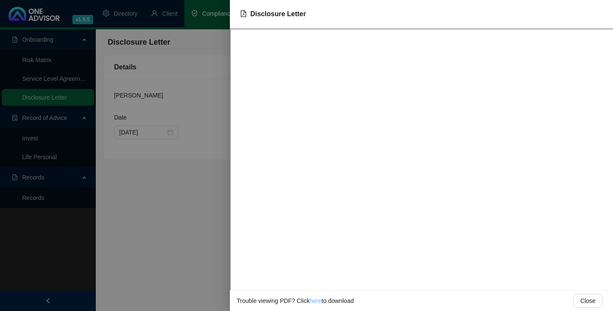
click at [314, 302] on link "here" at bounding box center [316, 301] width 12 height 7
click at [75, 132] on div at bounding box center [306, 155] width 613 height 311
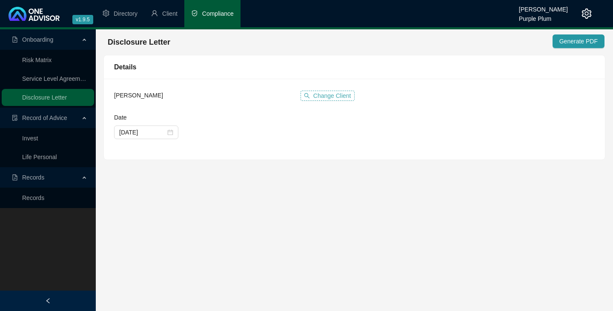
click at [319, 96] on span "Change Client" at bounding box center [333, 95] width 38 height 9
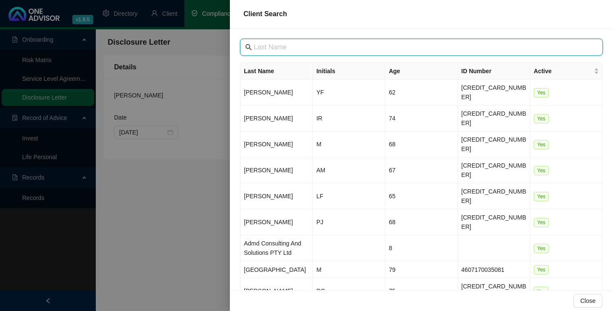
click at [256, 49] on input "text" at bounding box center [422, 47] width 337 height 10
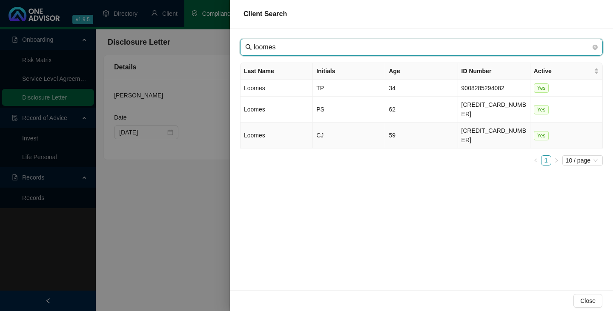
type input "loomes"
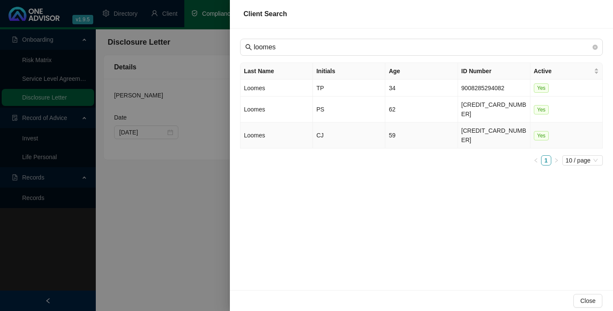
click at [263, 123] on td "Loomes" at bounding box center [277, 136] width 72 height 26
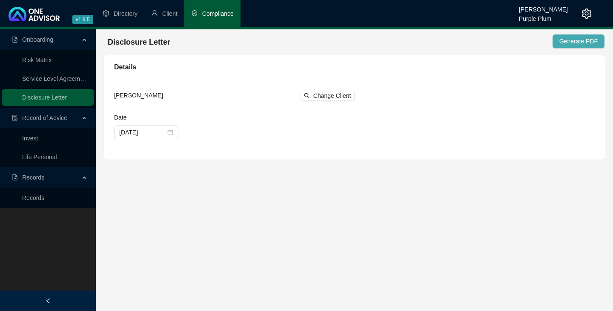
click at [570, 40] on span "Generate PDF" at bounding box center [579, 41] width 38 height 9
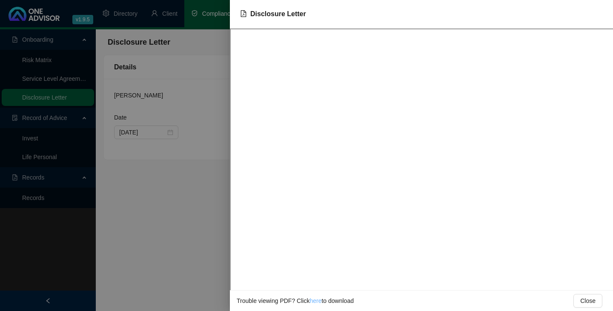
click at [314, 302] on link "here" at bounding box center [316, 301] width 12 height 7
click at [82, 137] on div at bounding box center [306, 155] width 613 height 311
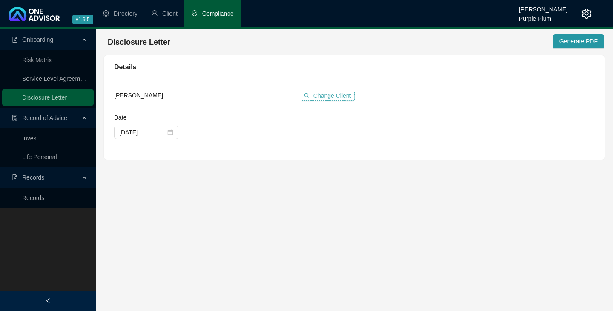
click at [319, 95] on span "Change Client" at bounding box center [333, 95] width 38 height 9
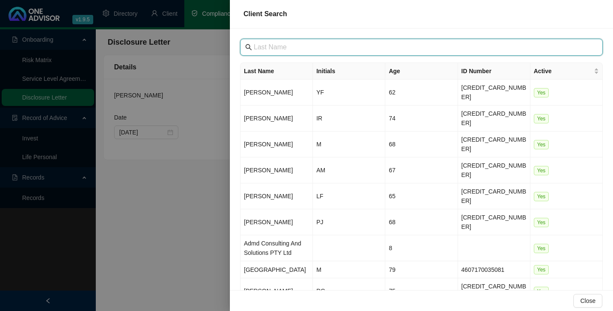
click at [257, 47] on input "text" at bounding box center [422, 47] width 337 height 10
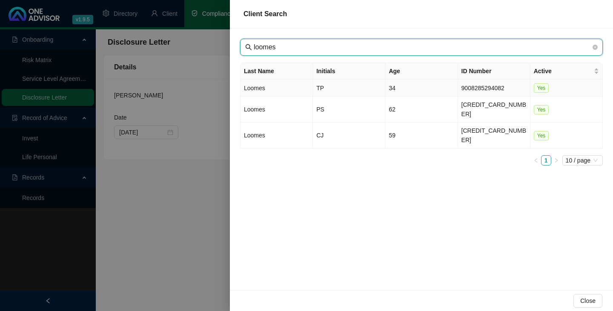
type input "loomes"
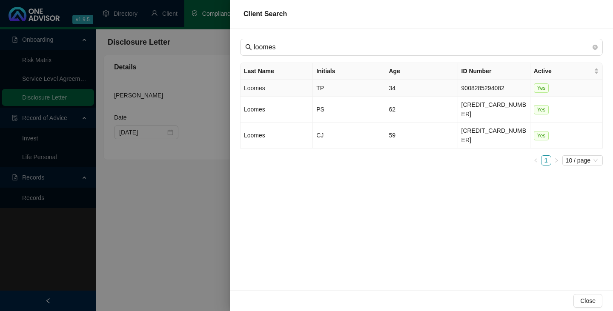
click at [255, 88] on td "Loomes" at bounding box center [277, 88] width 72 height 17
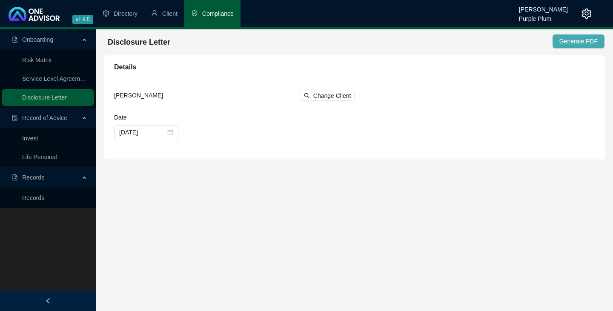
click at [583, 40] on span "Generate PDF" at bounding box center [579, 41] width 38 height 9
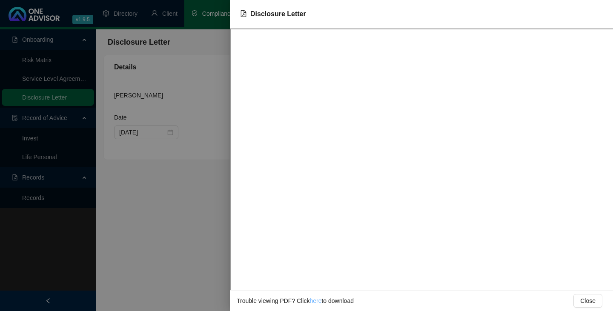
click at [316, 302] on link "here" at bounding box center [316, 301] width 12 height 7
drag, startPoint x: 82, startPoint y: 143, endPoint x: 103, endPoint y: 137, distance: 21.3
click at [82, 143] on div at bounding box center [306, 155] width 613 height 311
